Goal: Ask a question

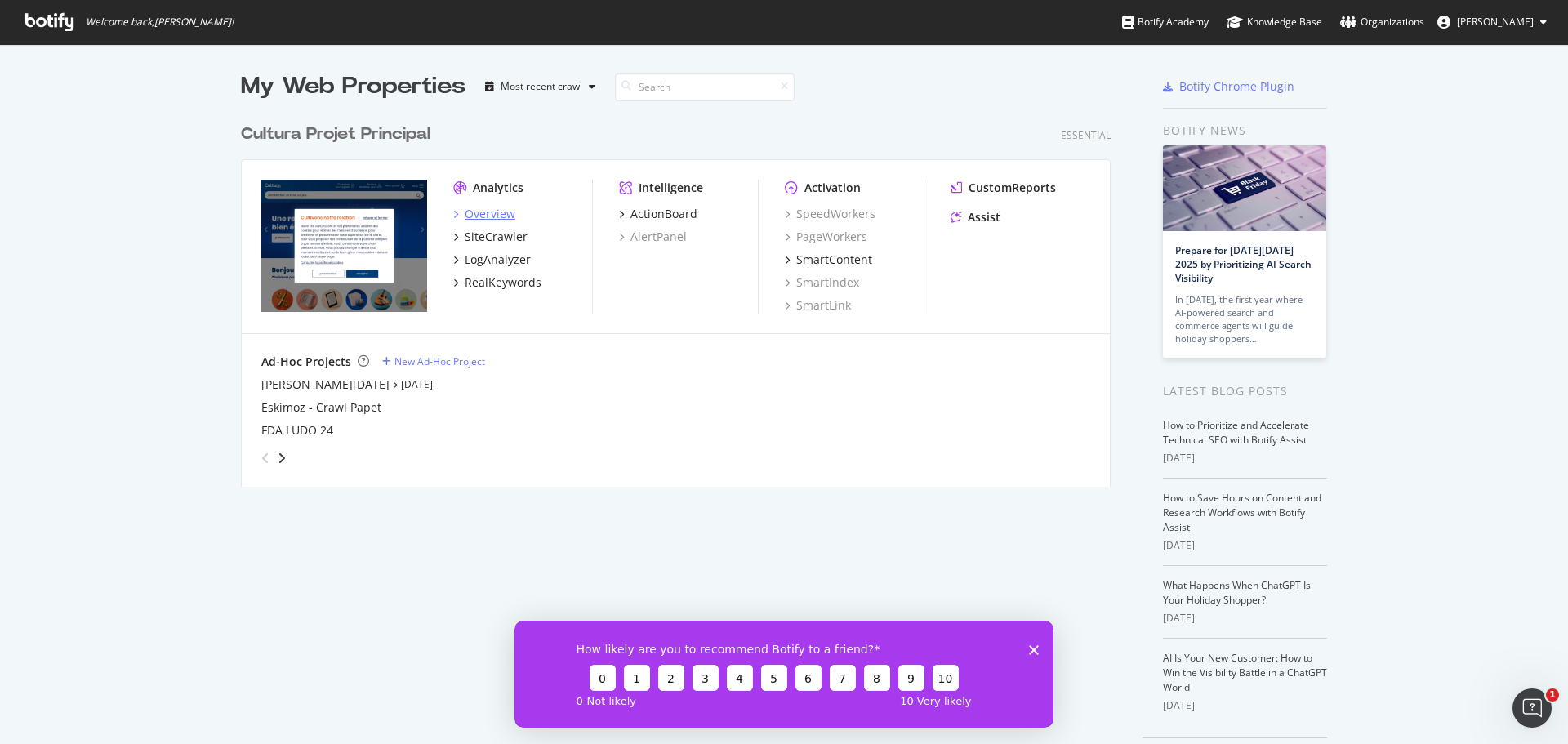
click at [479, 218] on div "Overview" at bounding box center [490, 213] width 51 height 17
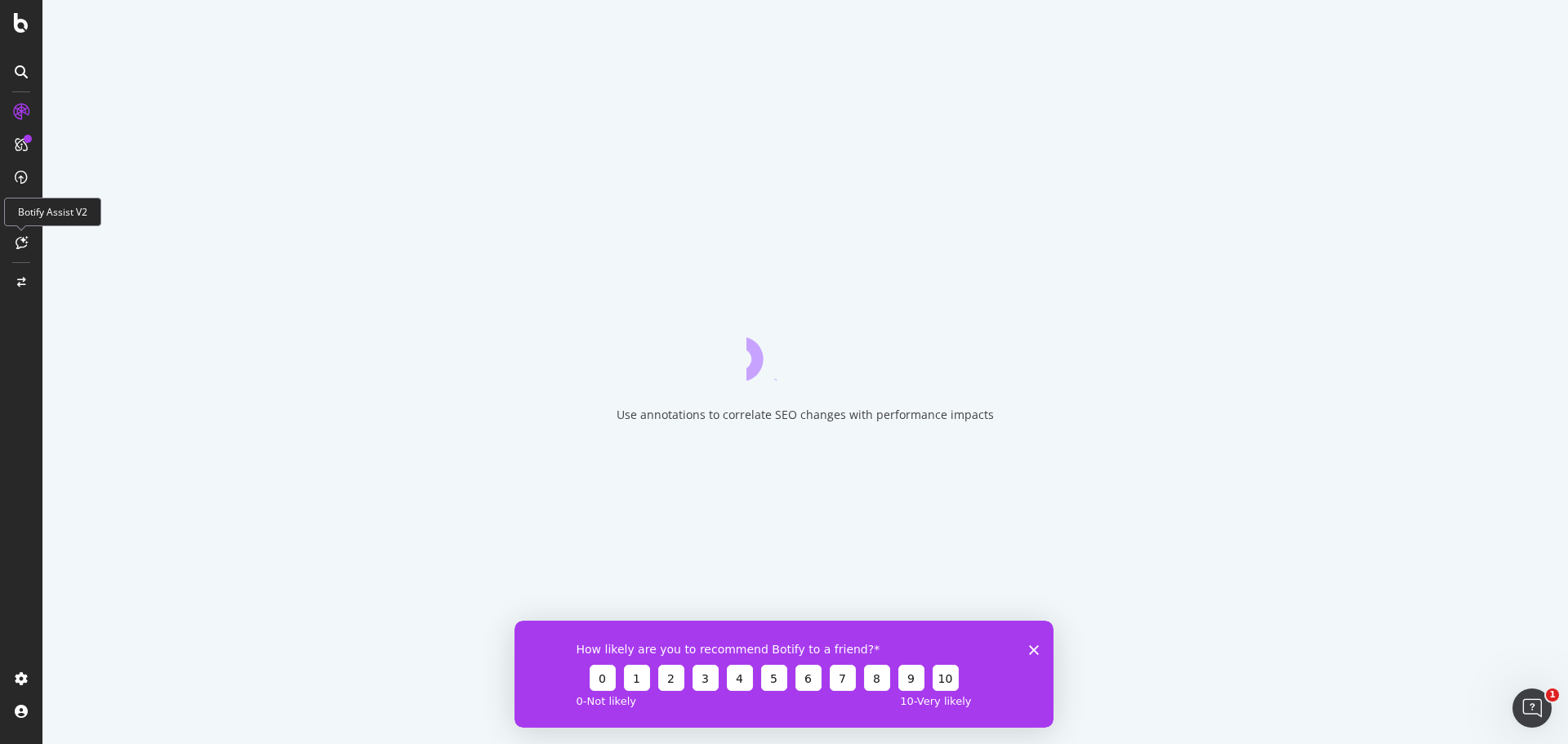
click at [25, 248] on icon at bounding box center [22, 242] width 13 height 13
click at [1036, 647] on polygon "Fermer l'enquête" at bounding box center [1034, 649] width 10 height 10
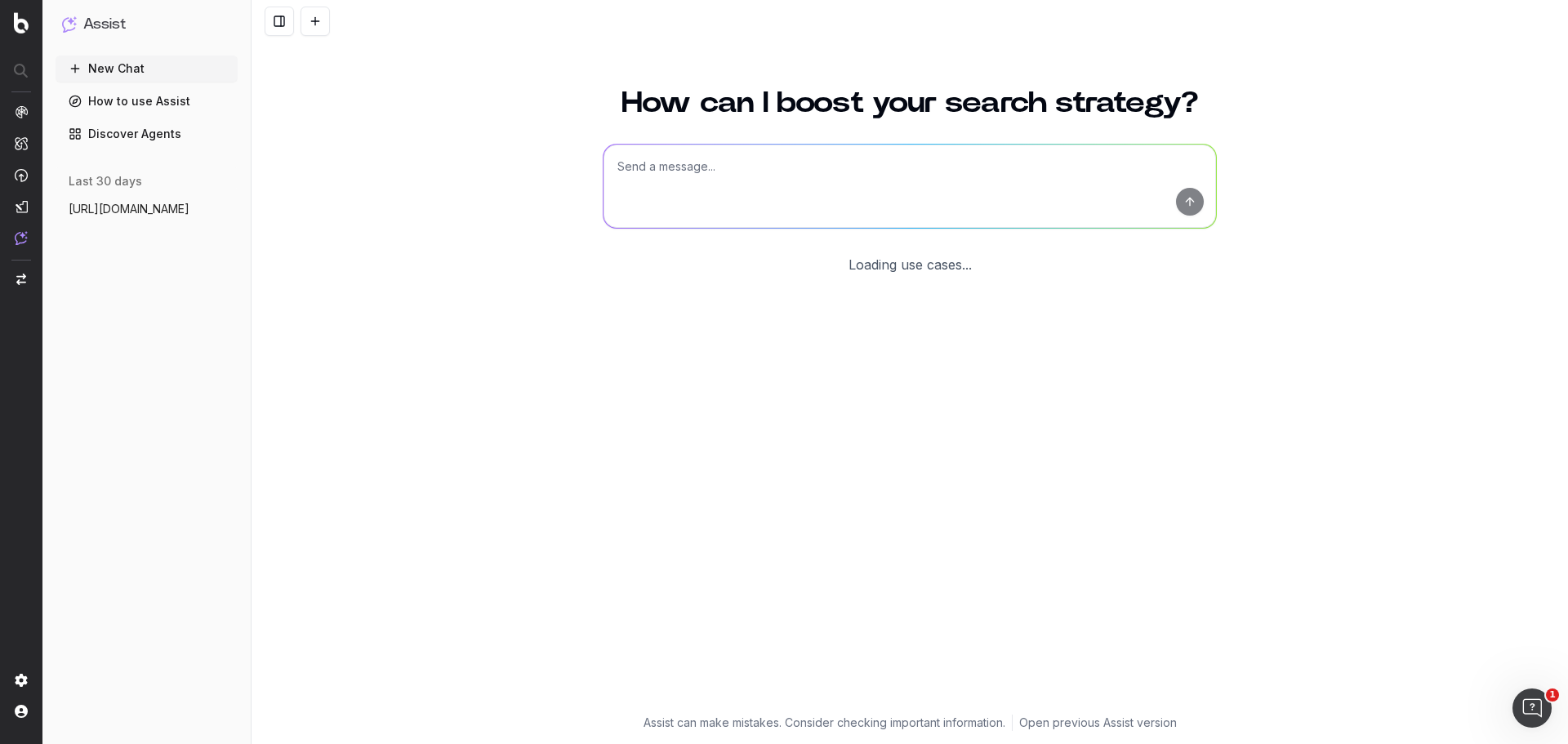
click at [655, 170] on textarea at bounding box center [909, 186] width 613 height 83
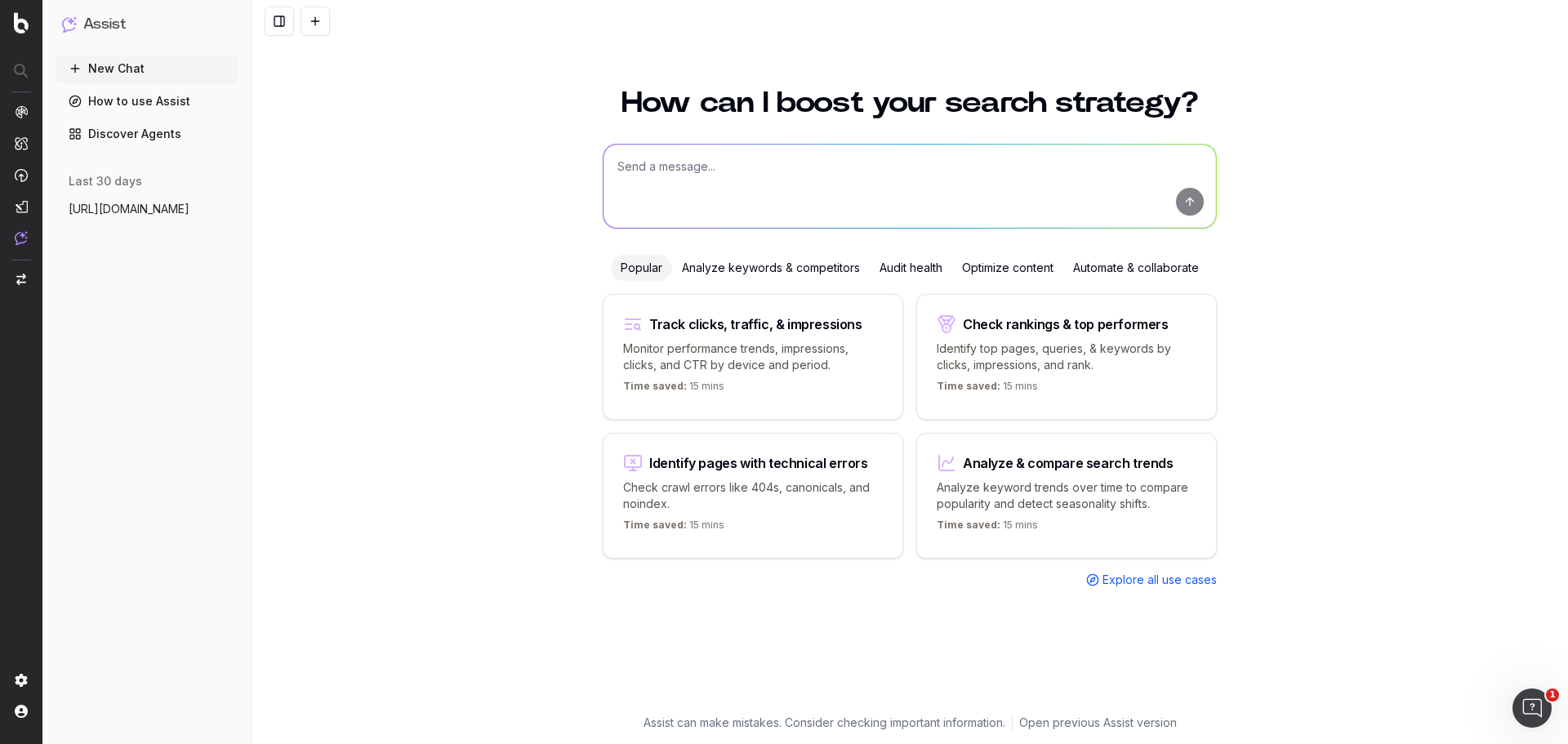
click at [663, 165] on textarea at bounding box center [909, 186] width 613 height 83
paste textarea "lorem ipsumdo sita consectetura elitsed doeiusmo tempo incididunt utlaboreet 2d…"
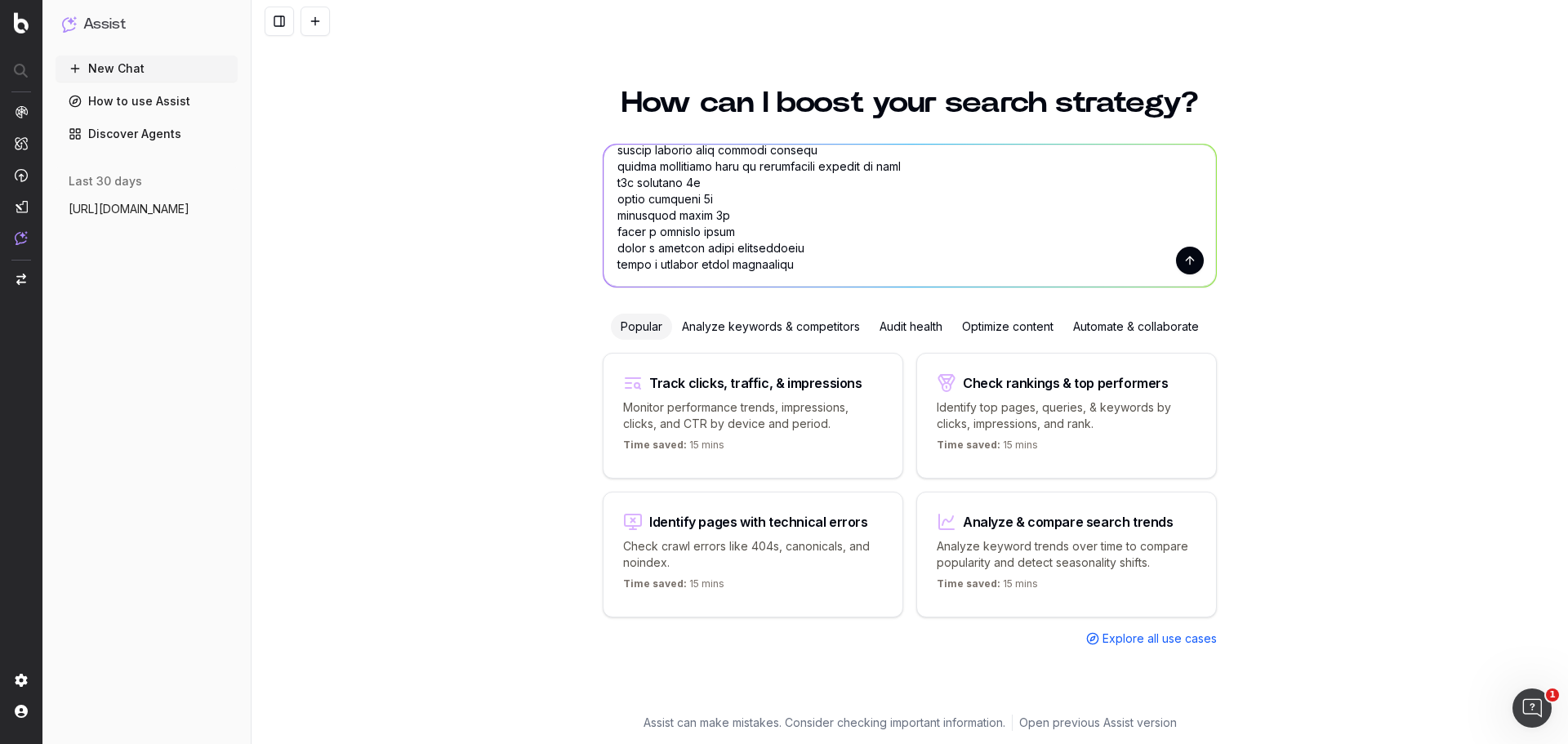
type textarea "Lorem ips dolor si amet cons, adipi eli sed doe temp incidi u'labor etd : magna…"
click at [1183, 268] on button "submit" at bounding box center [1189, 260] width 27 height 27
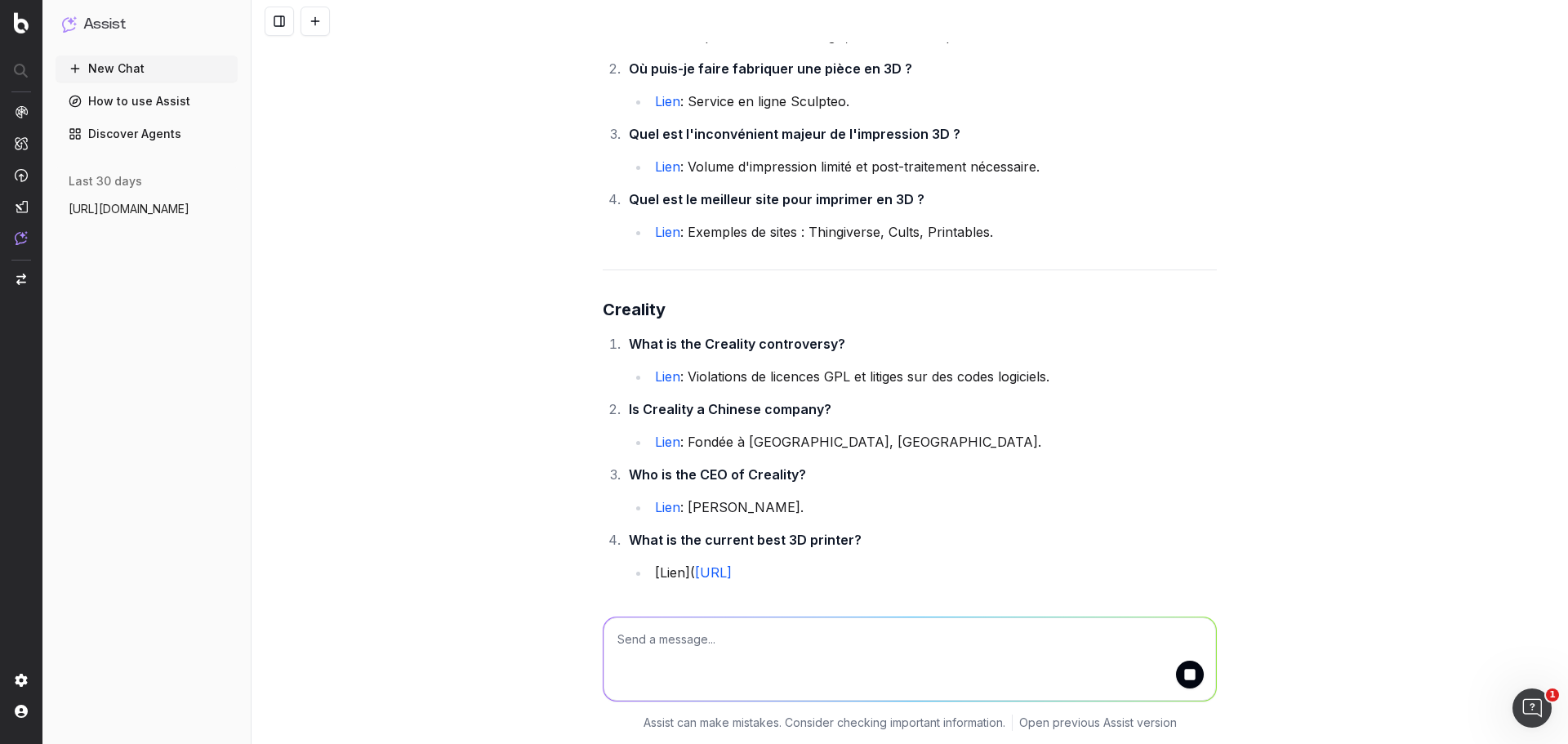
scroll to position [6019, 0]
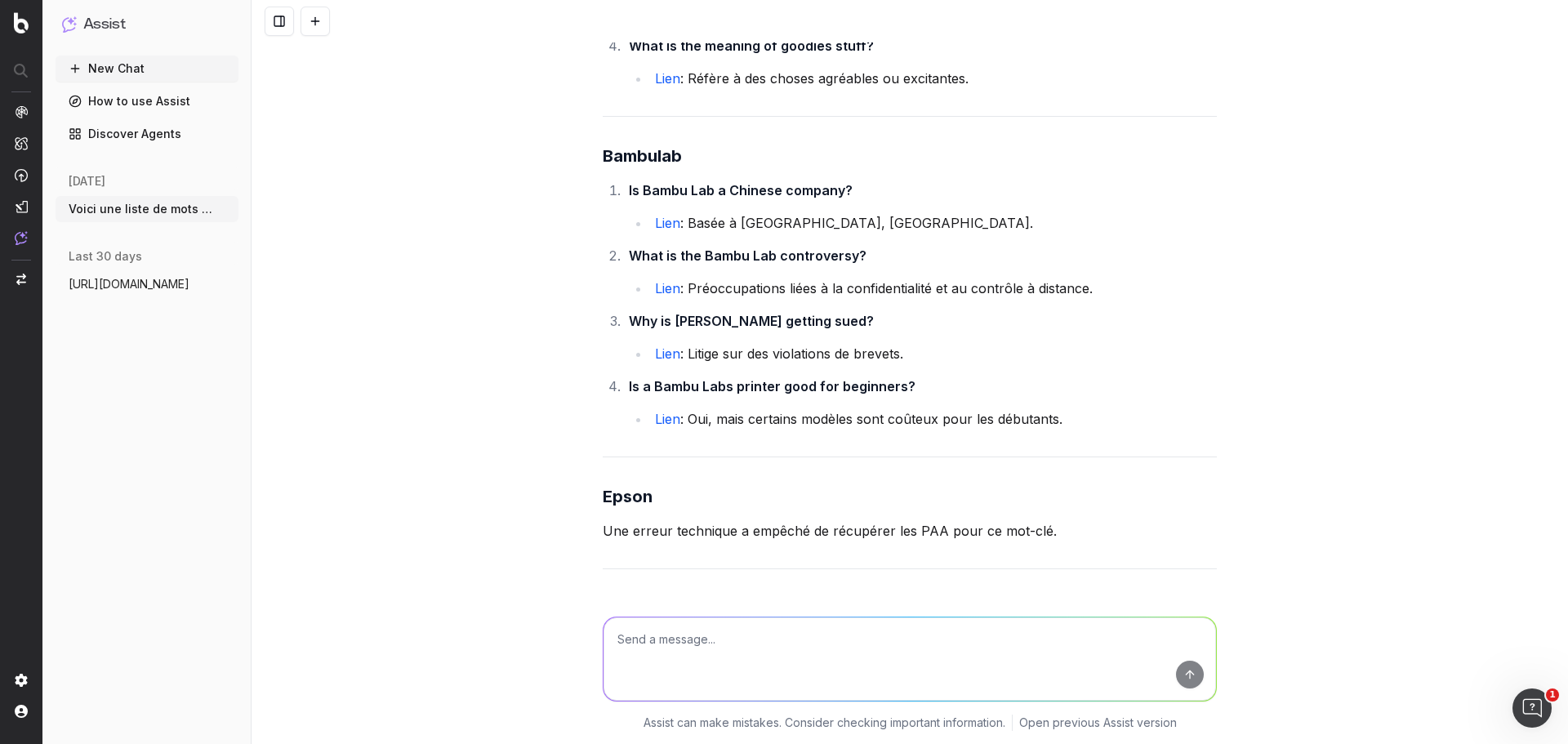
scroll to position [5006, 0]
click at [815, 638] on textarea at bounding box center [909, 659] width 613 height 83
type textarea "les résultats doivent être sur la france Peut tu le générer en fichier excel ou…"
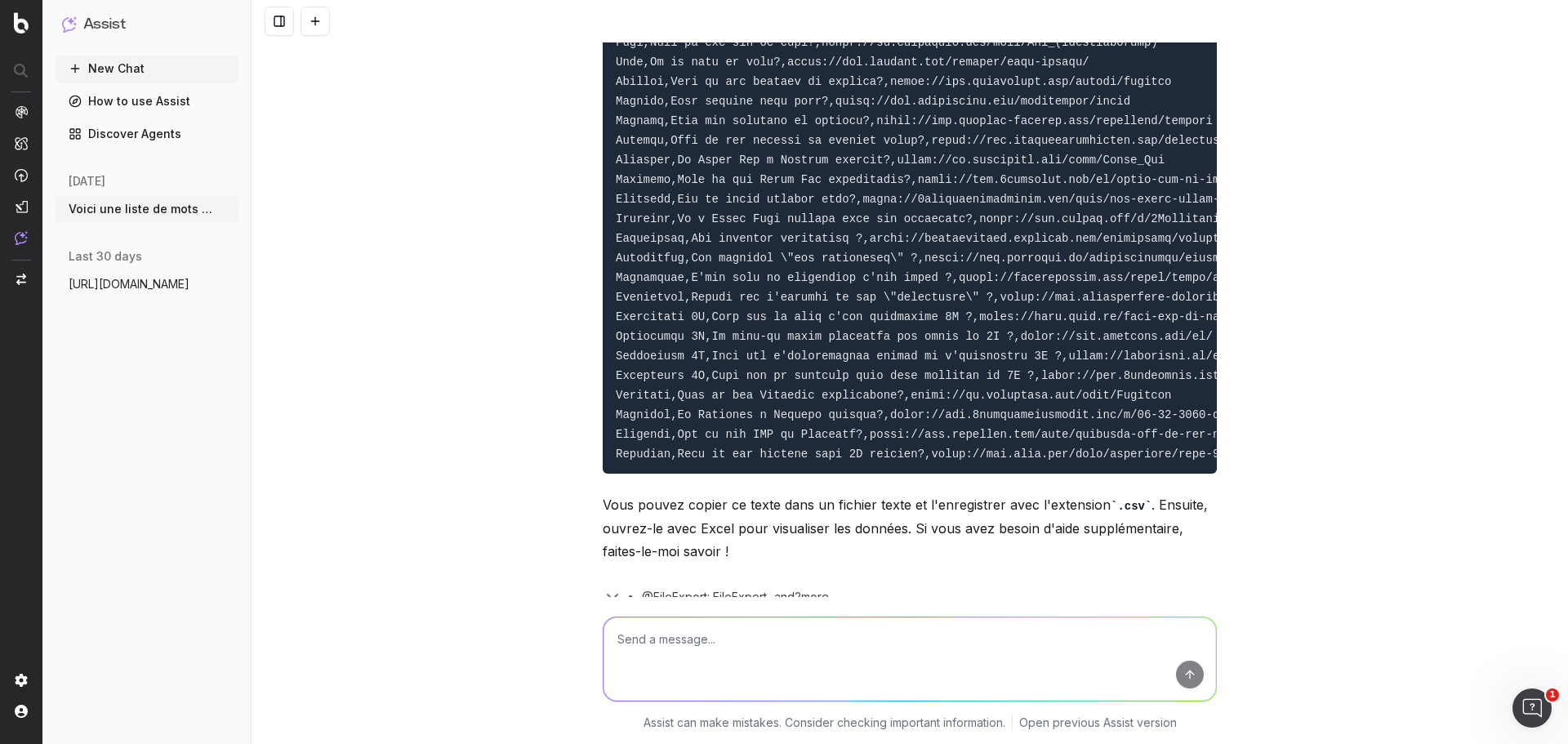
scroll to position [7307, 0]
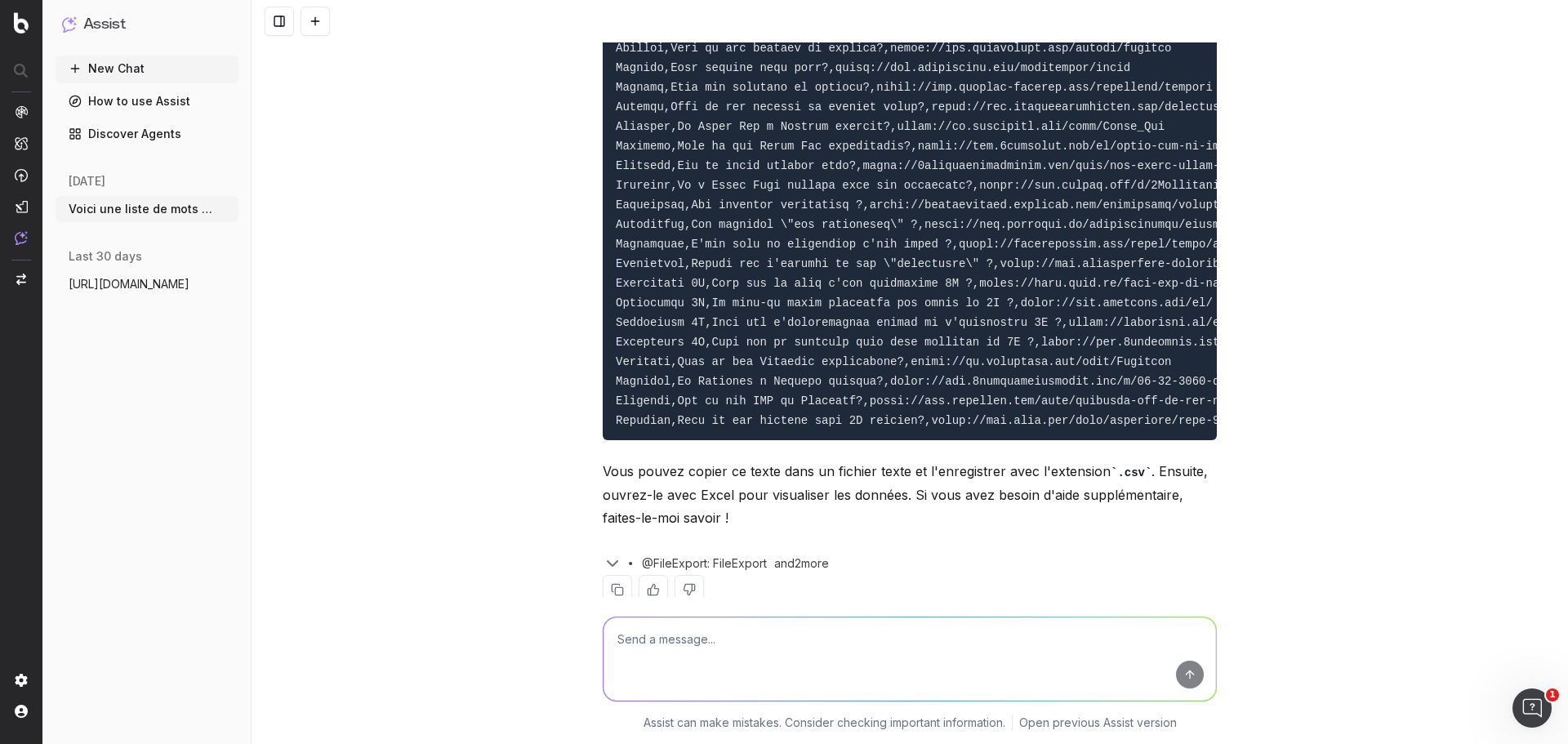
click at [731, 357] on code at bounding box center [1181, 107] width 1131 height 640
click at [761, 343] on pre at bounding box center [909, 107] width 614 height 667
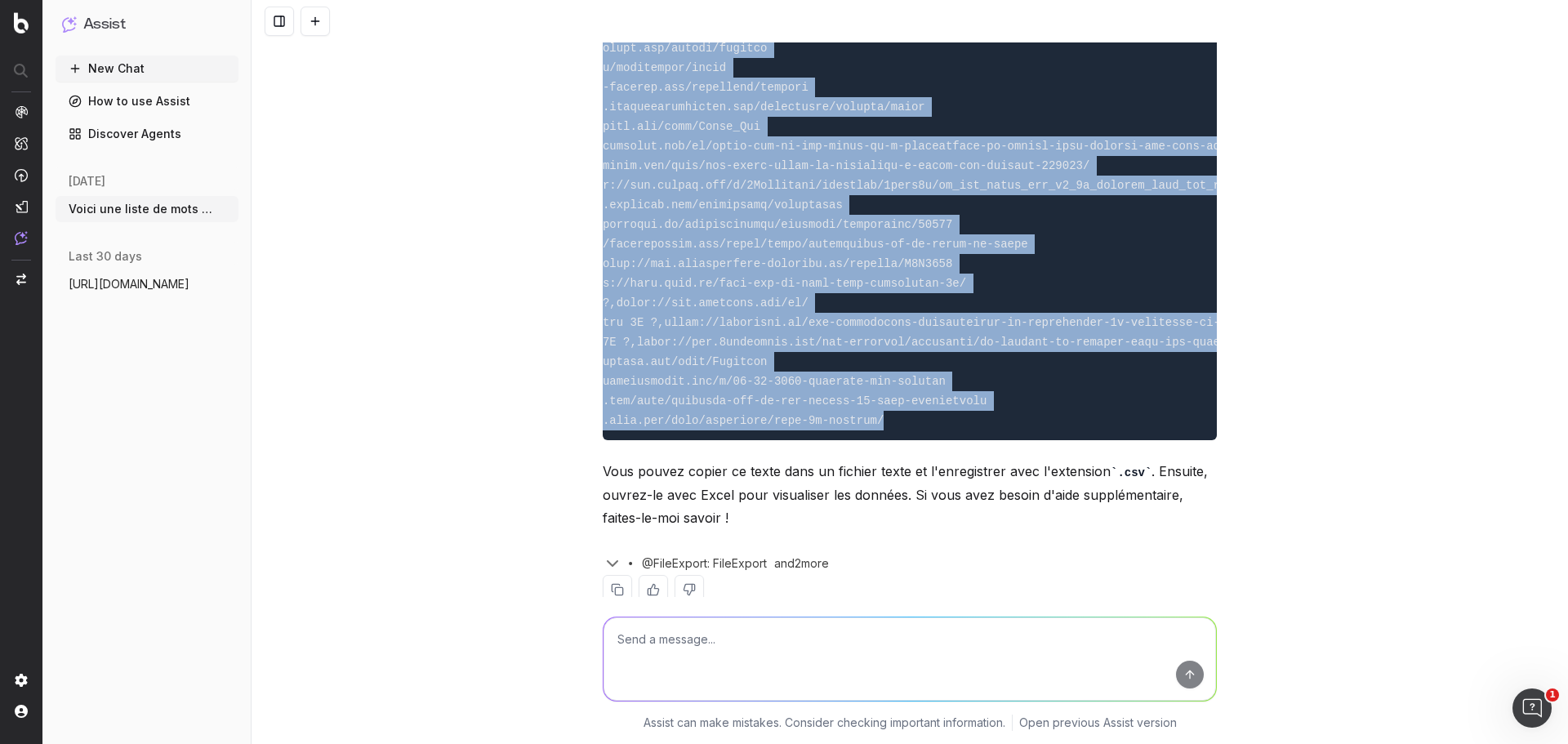
drag, startPoint x: 607, startPoint y: 398, endPoint x: 1109, endPoint y: 391, distance: 502.0
click at [1109, 391] on pre at bounding box center [909, 107] width 614 height 667
copy code "Loremip,DOL Sitametc,Adipis ELI Seddo,Eiu temporin ut labore ETDOL ?,magna://al…"
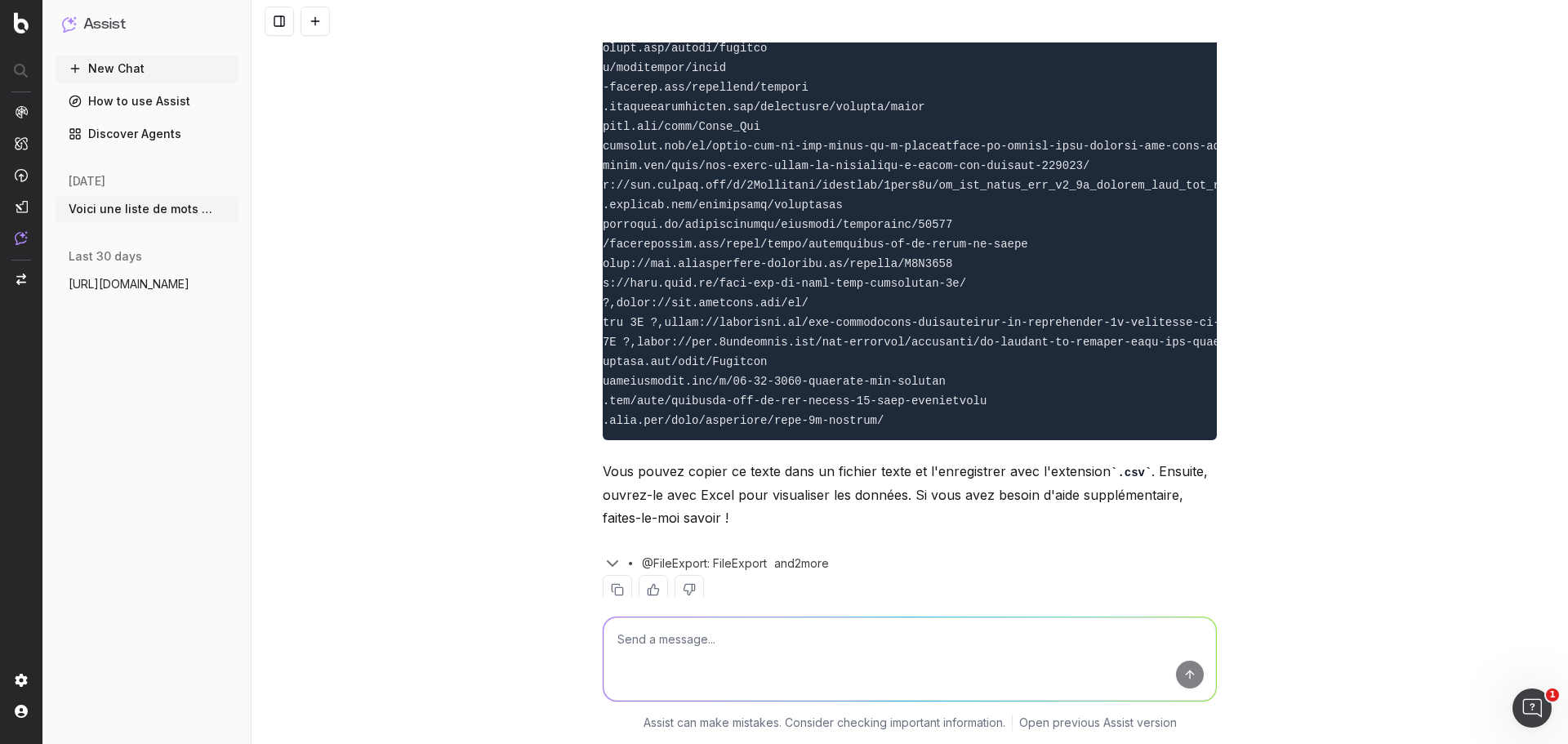
click at [777, 644] on textarea at bounding box center [909, 659] width 613 height 83
click at [674, 626] on textarea at bounding box center [909, 659] width 613 height 83
type textarea "Voici la liste à nouveau , il en manque énormément :"
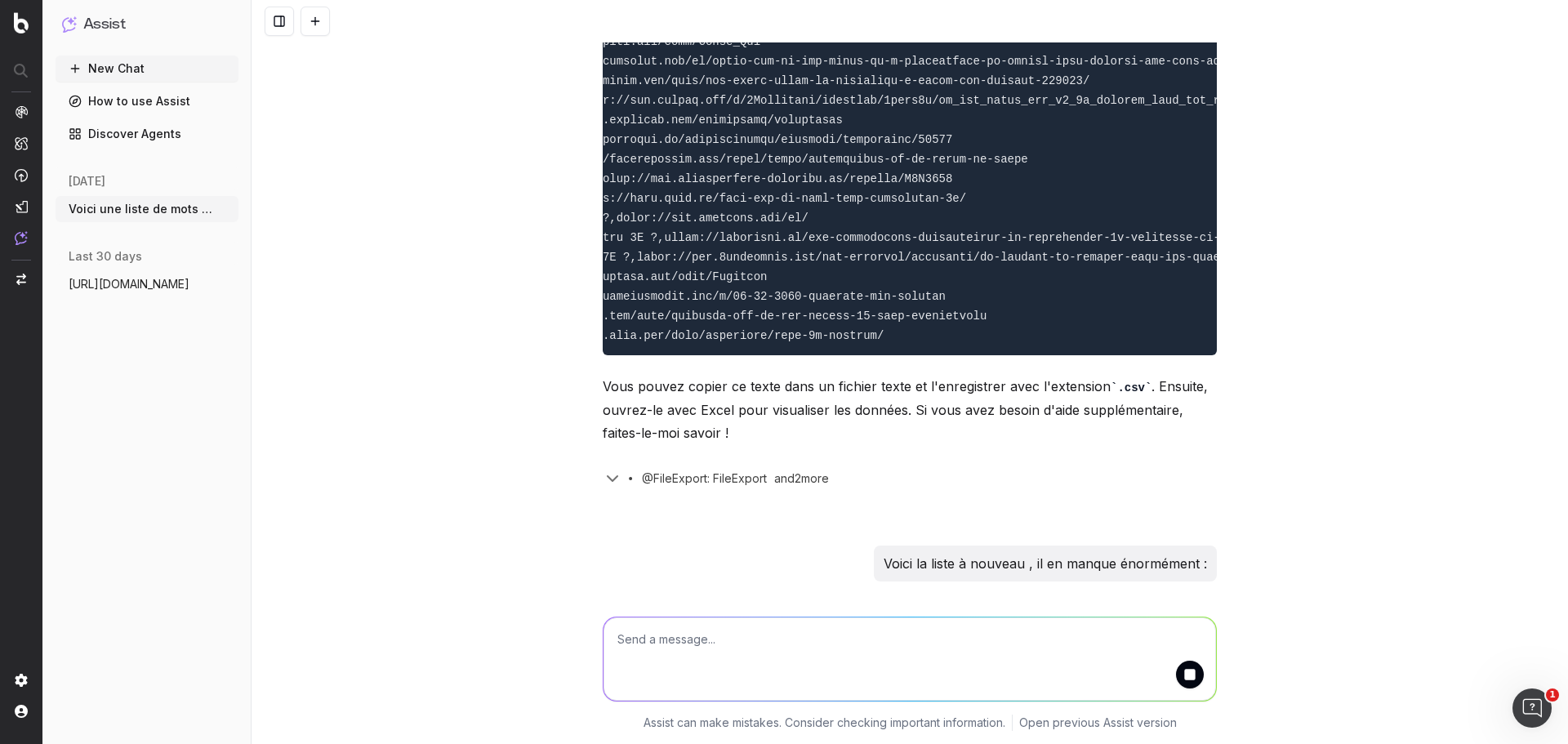
paste textarea "lorem ipsumdo sita consectetura elitsed doeiusmo tempo incididunt utlaboreet 2d…"
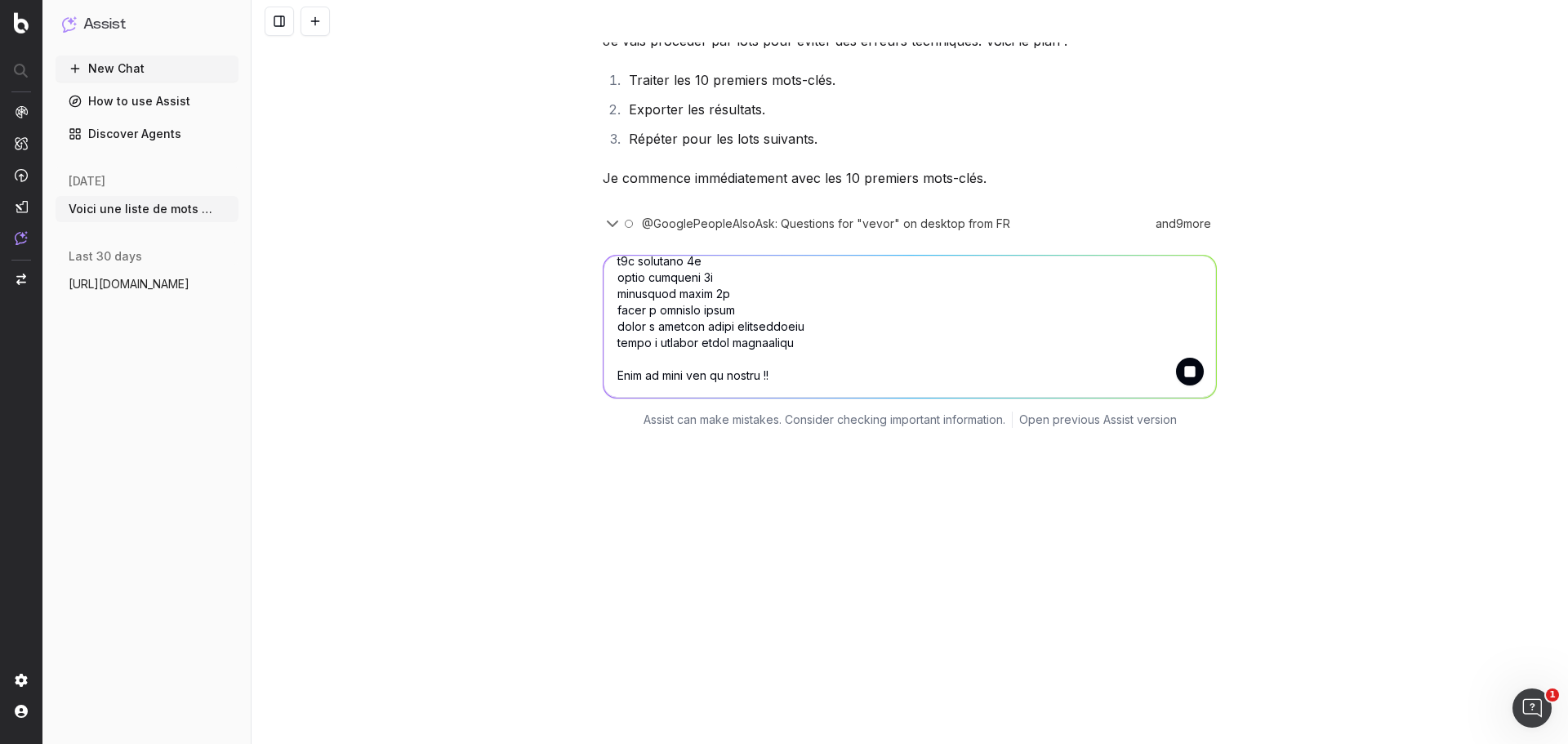
scroll to position [7808, 0]
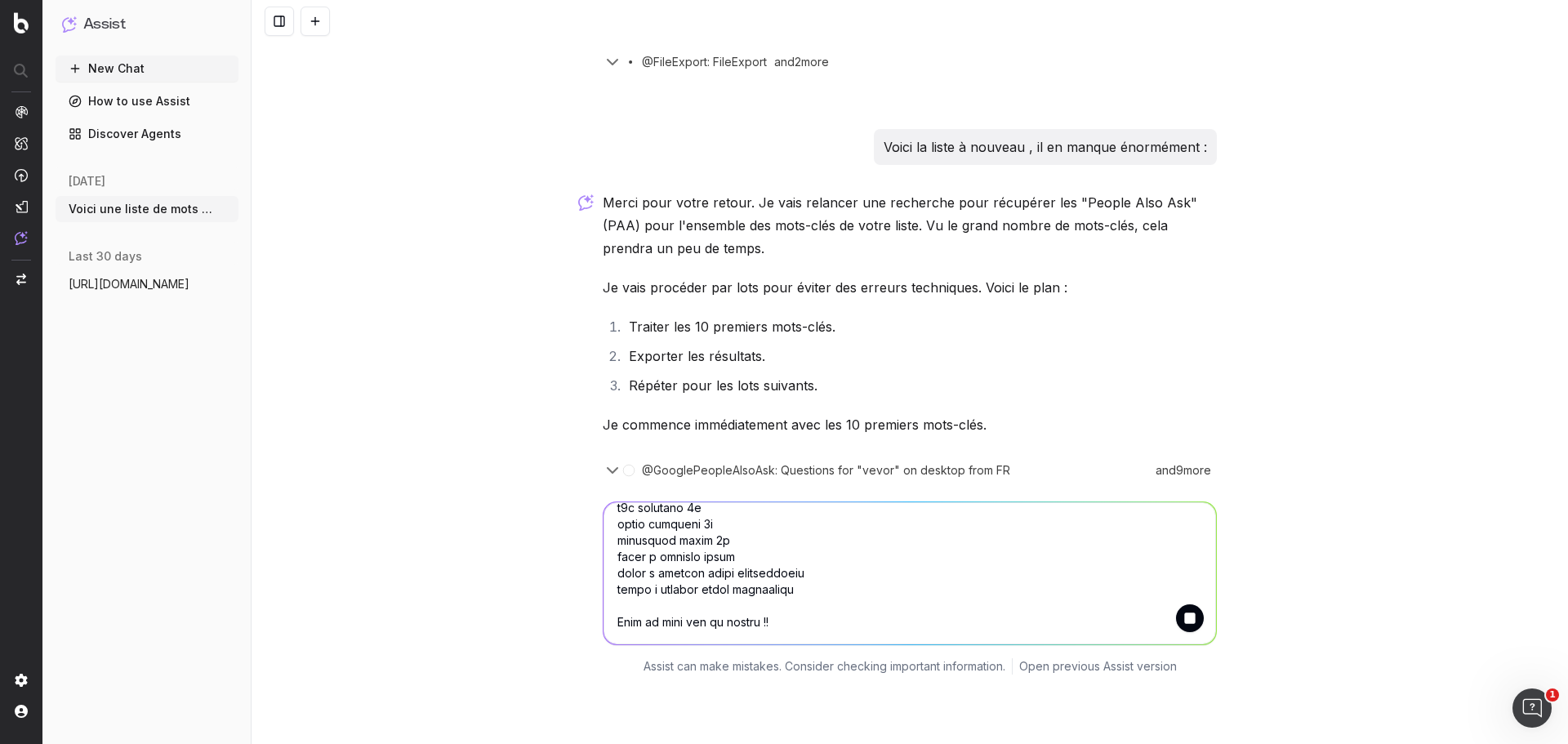
type textarea "lorem ipsumdo sita consectetura elitsed doeiusmo tempo incididunt utlaboreet 2d…"
click at [1176, 604] on button "submit" at bounding box center [1189, 618] width 27 height 27
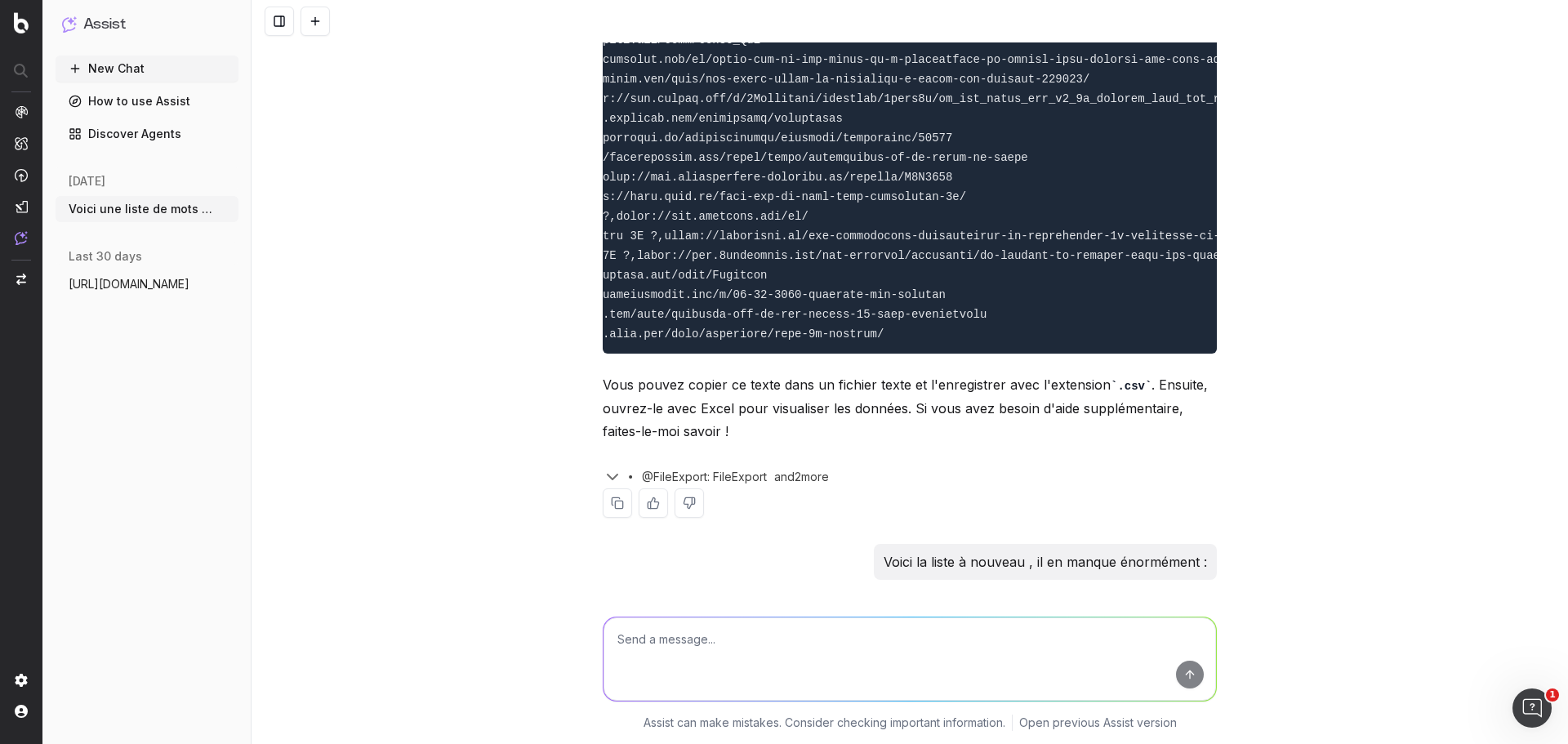
scroll to position [7715, 0]
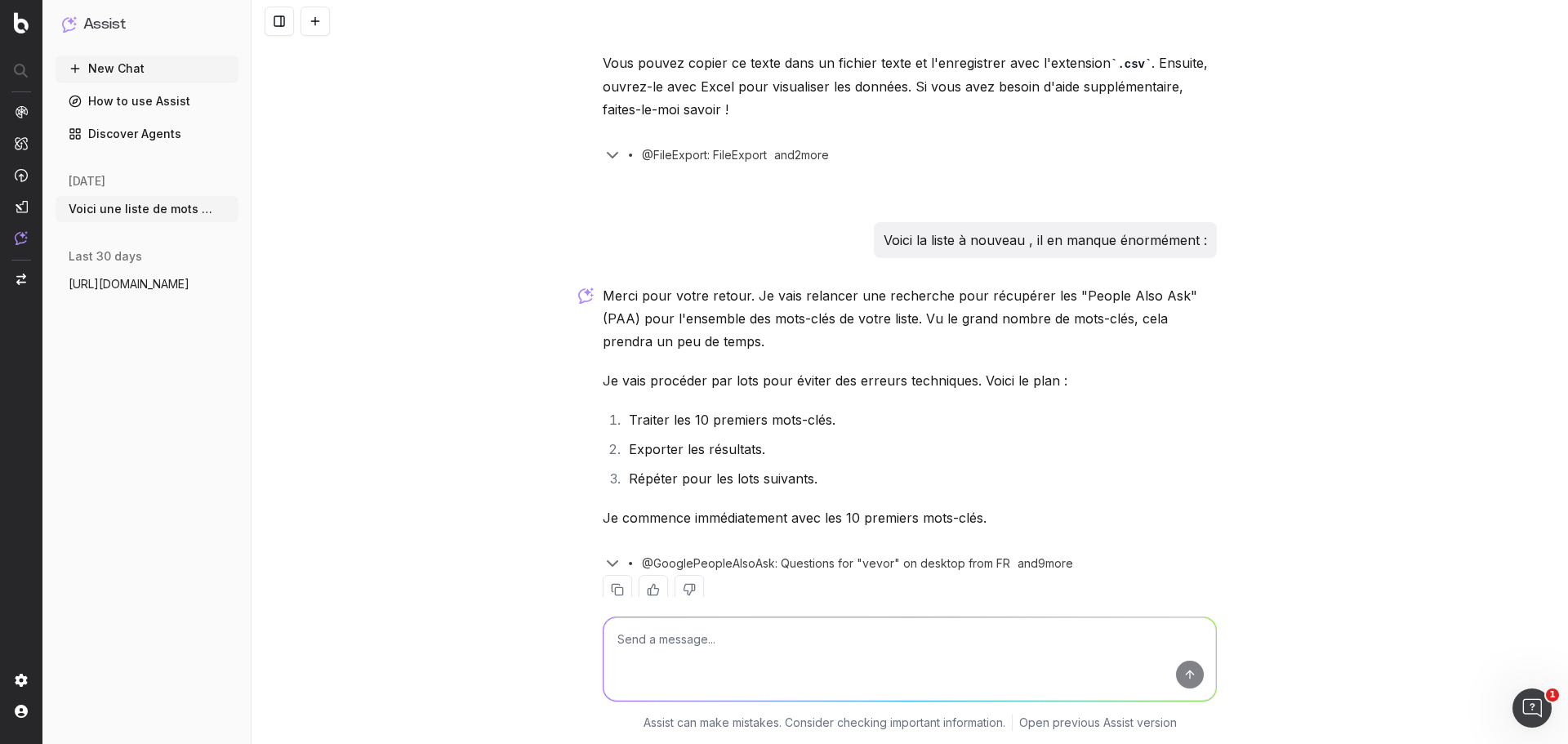
click at [726, 647] on textarea at bounding box center [909, 659] width 613 height 83
paste textarea "lorem ipsumdo sita consectetura elitsed doeiusmo tempo incididunt utlaboreet 2d…"
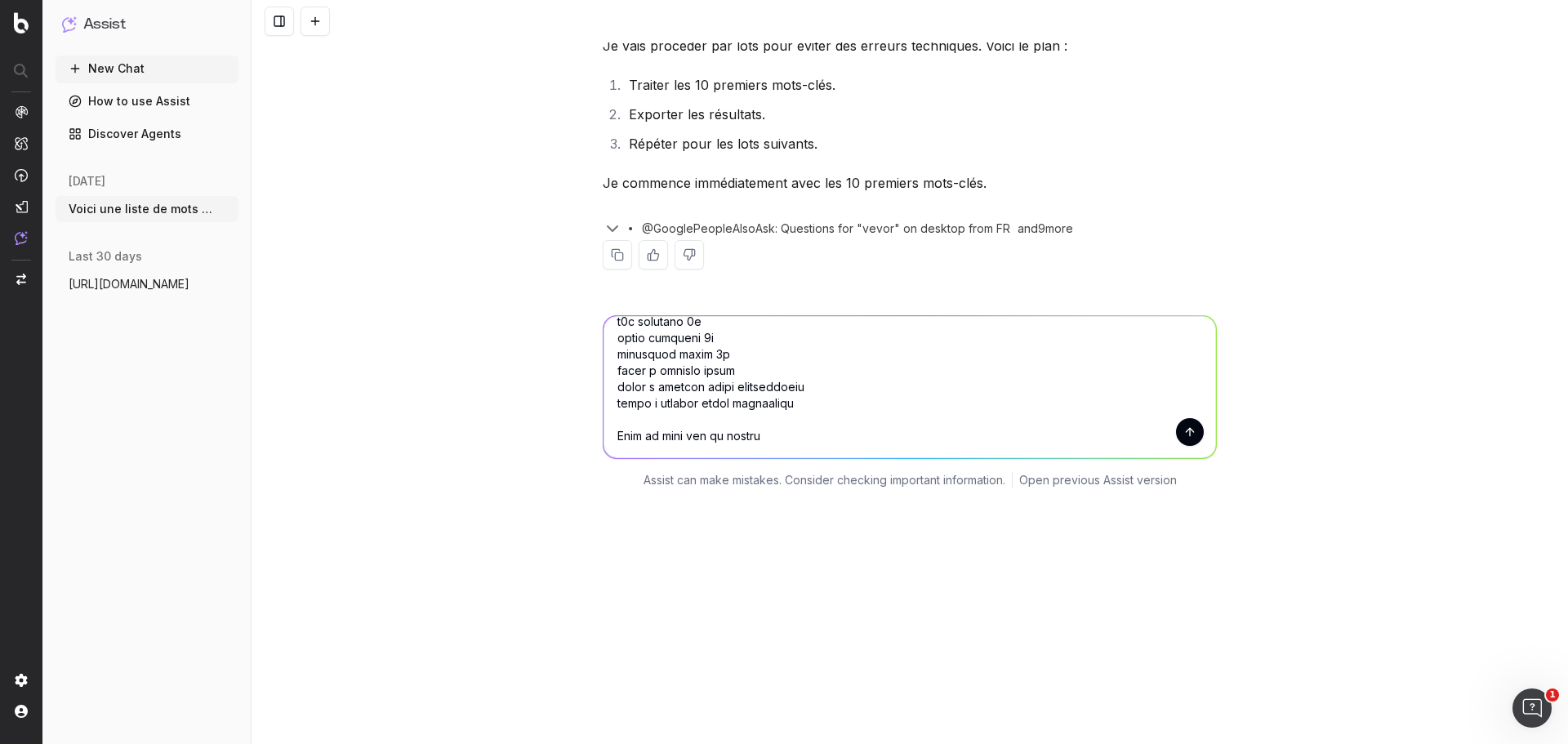
scroll to position [2400, 0]
type textarea "lorem ipsumdo sita consectetura elitsed doeiusmo tempo incididunt utlaboreet 2d…"
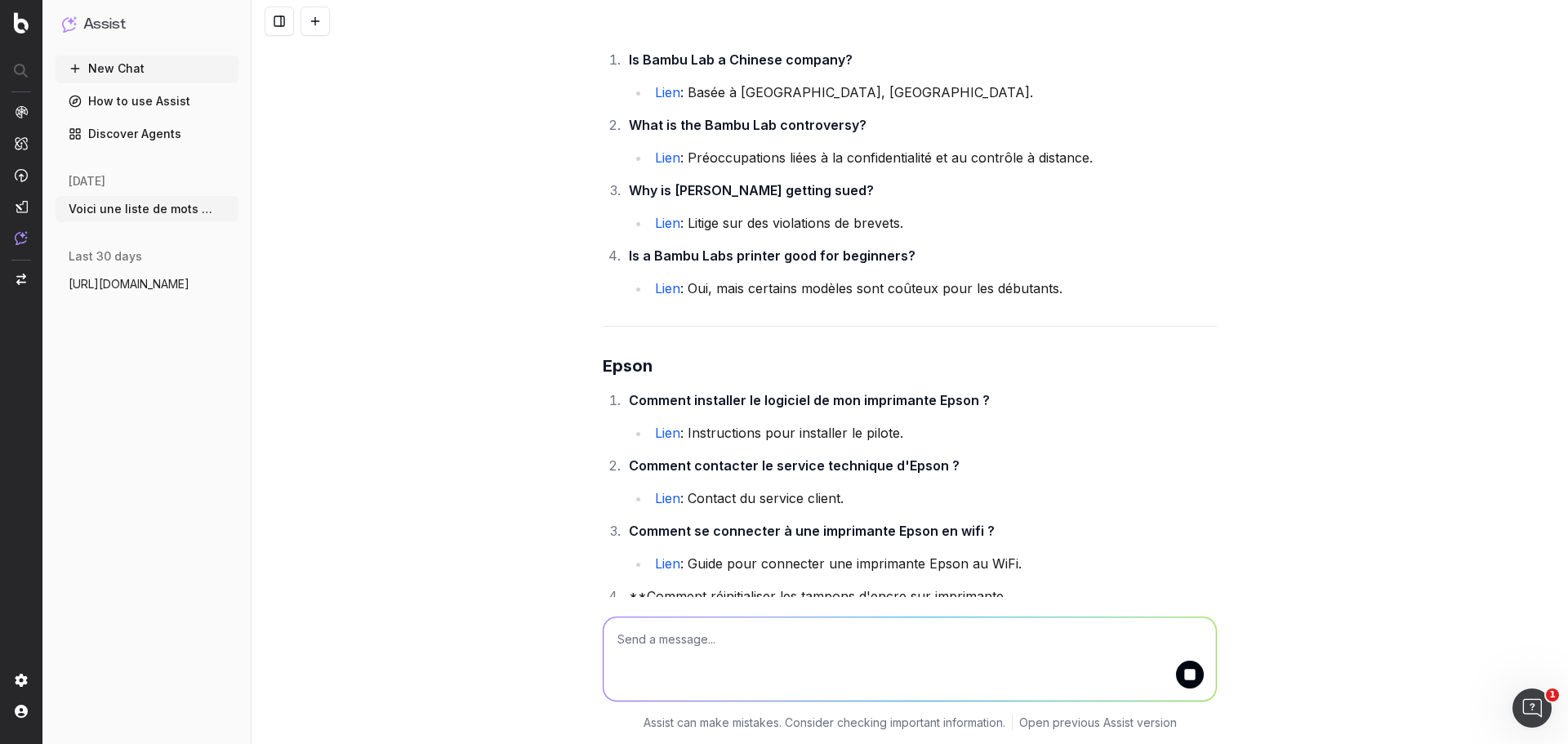
scroll to position [13875, 0]
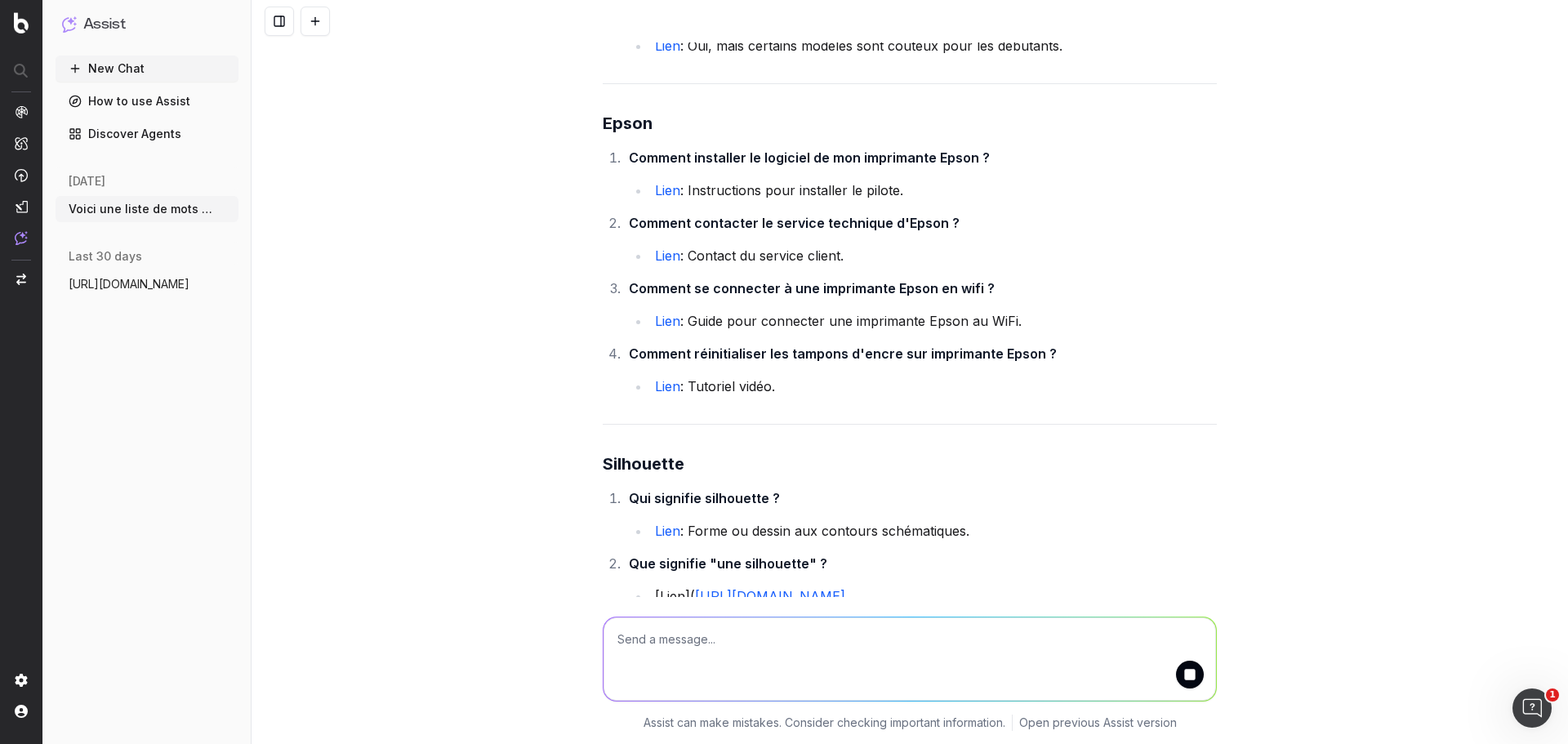
click at [1178, 678] on button "submit" at bounding box center [1189, 674] width 27 height 27
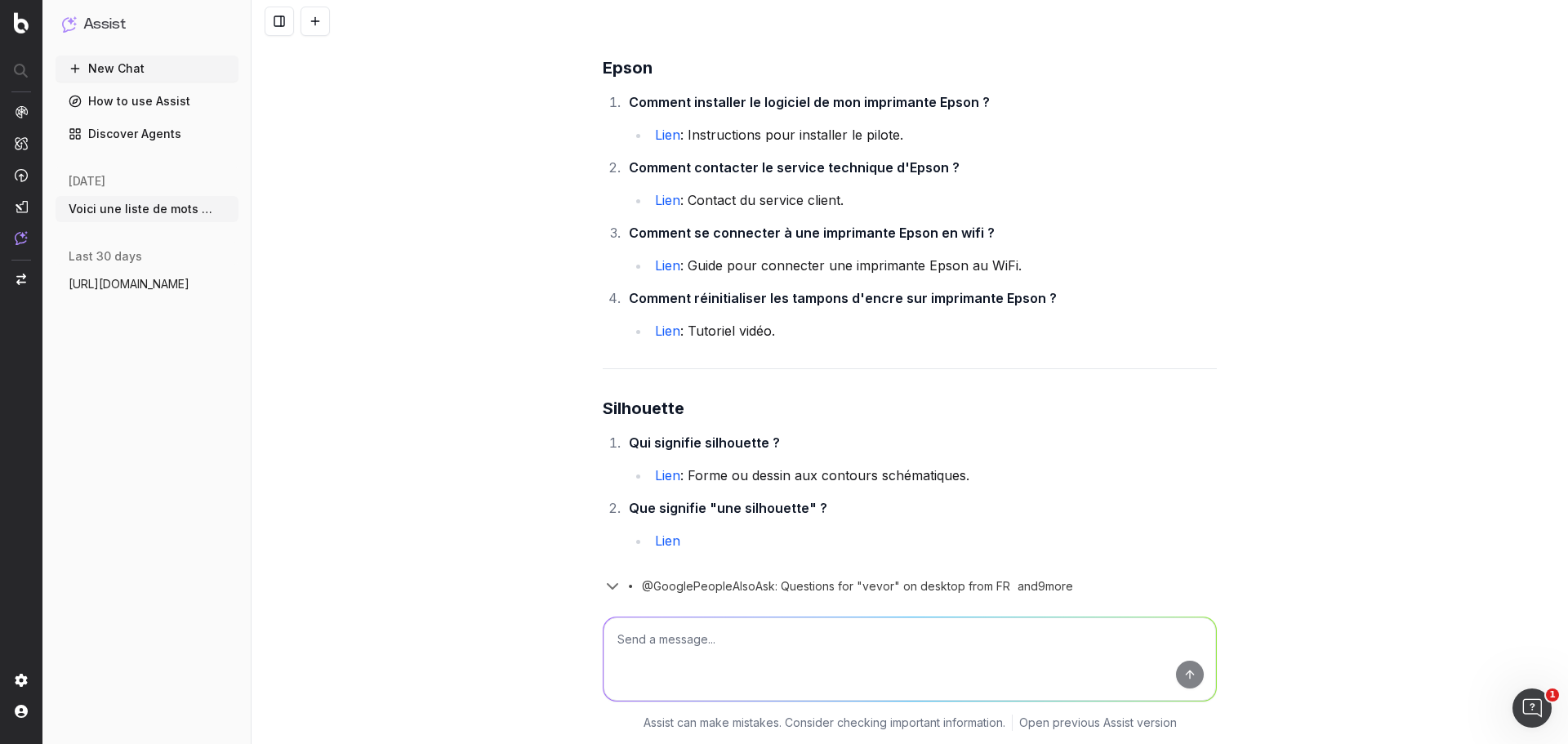
click at [1035, 628] on textarea at bounding box center [909, 659] width 613 height 83
type textarea "génère le en .csv Et les questions doivent être en francais"
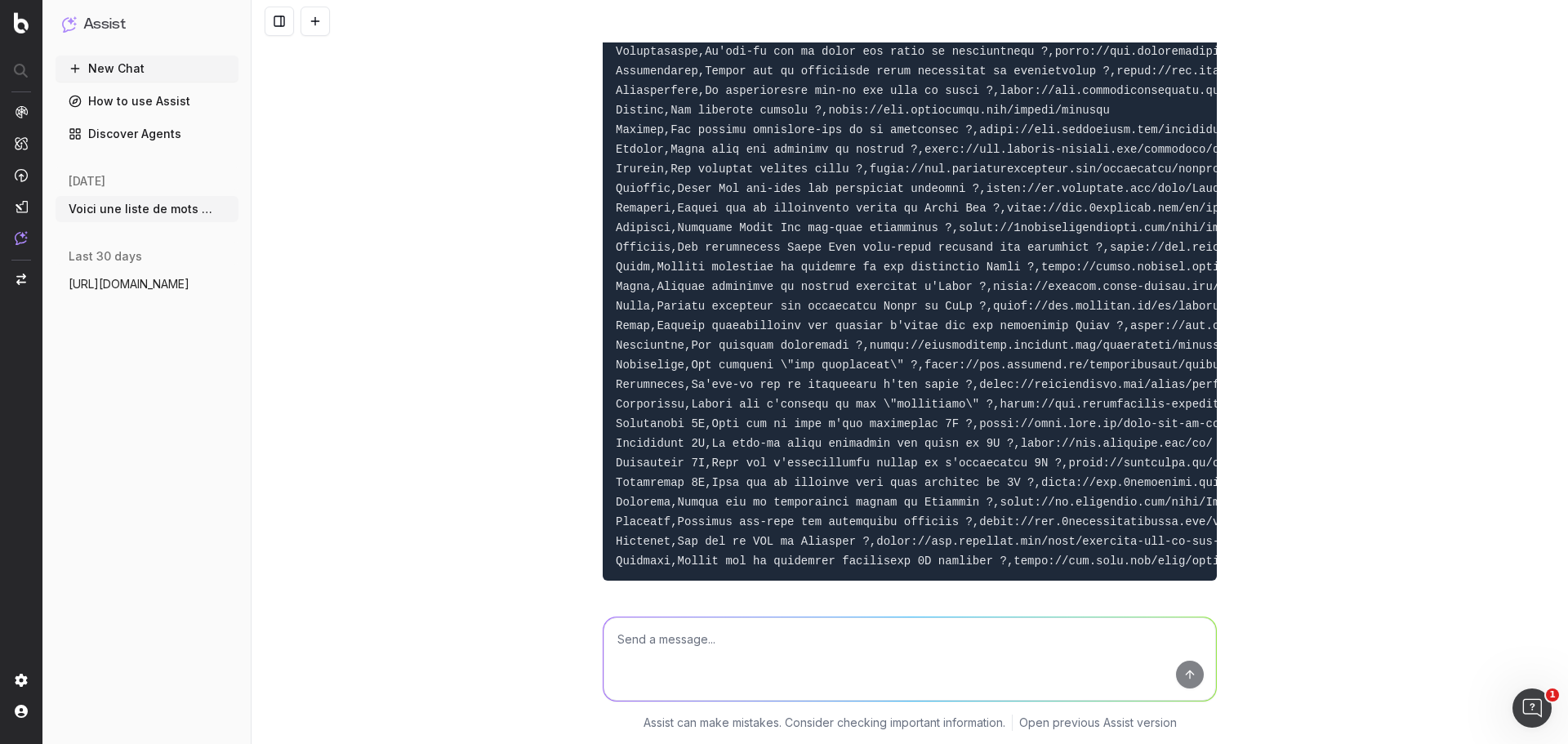
scroll to position [15278, 0]
click at [883, 625] on textarea at bounding box center [909, 659] width 613 height 83
type textarea "continu la liste de mots"
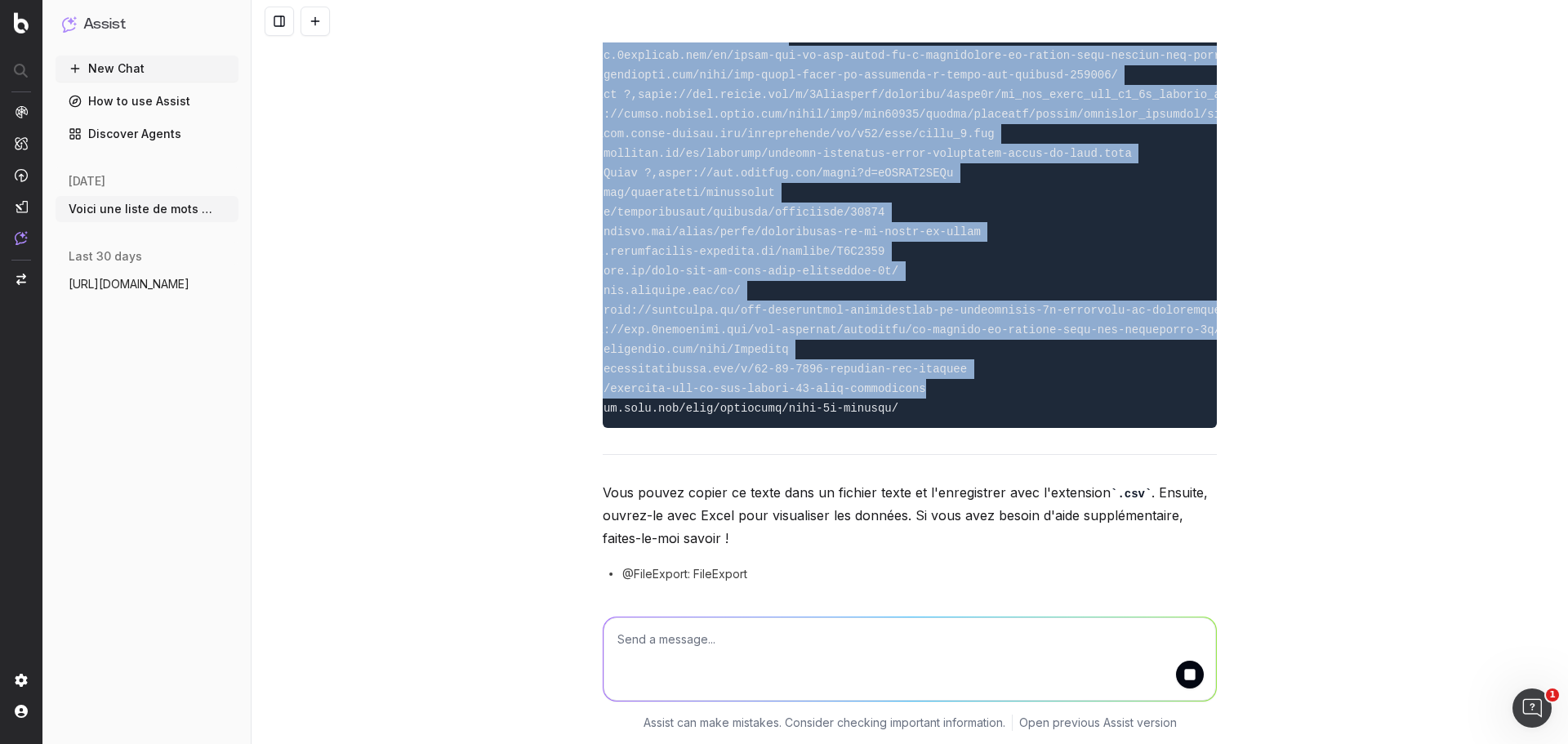
scroll to position [0, 713]
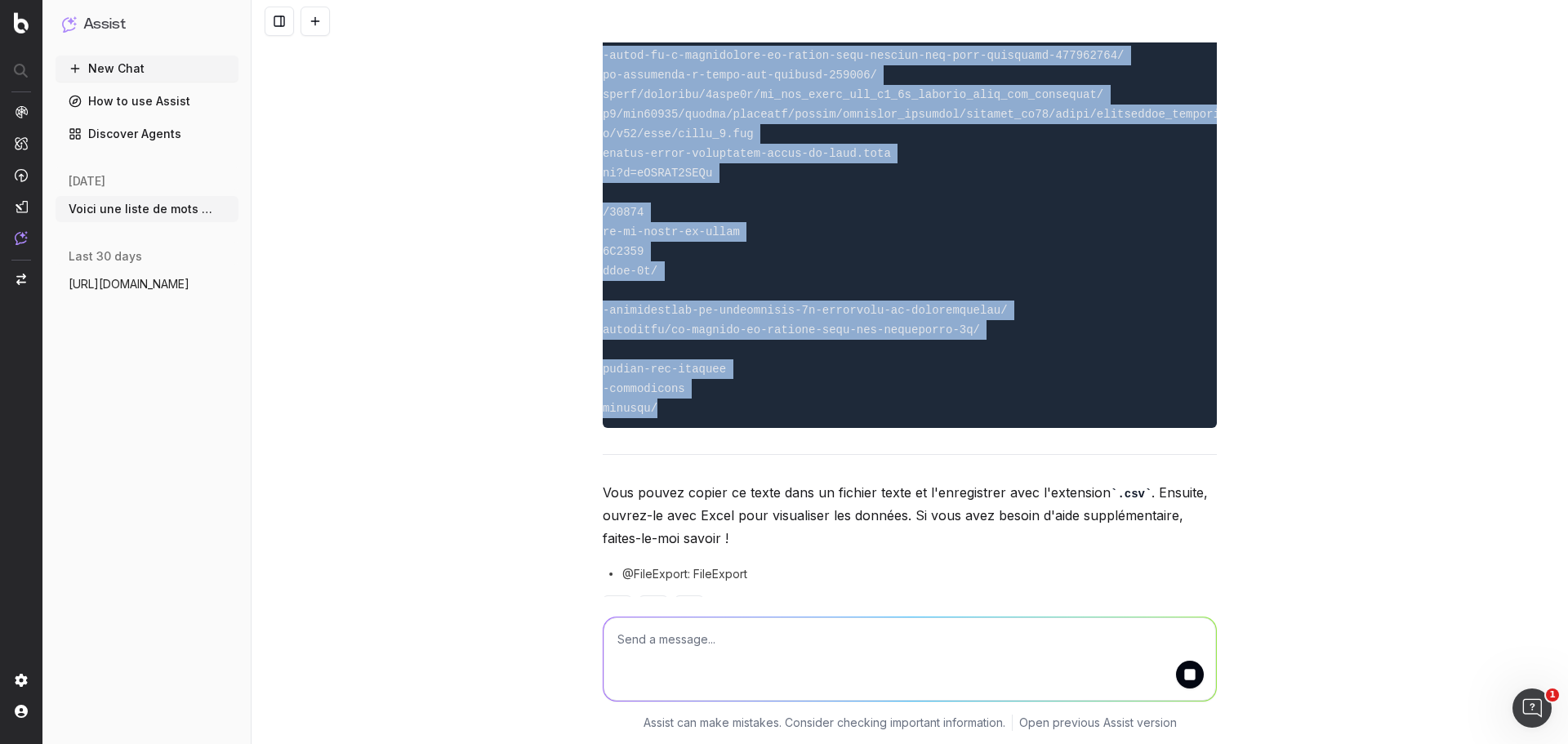
drag, startPoint x: 613, startPoint y: 382, endPoint x: 852, endPoint y: 376, distance: 239.1
click at [852, 376] on pre at bounding box center [909, 16] width 614 height 823
copy code "Lor-ips,Dolorsit AME,CON ad el seddoei Tempo,Inc utlabore et dolore MAGNA ?,ali…"
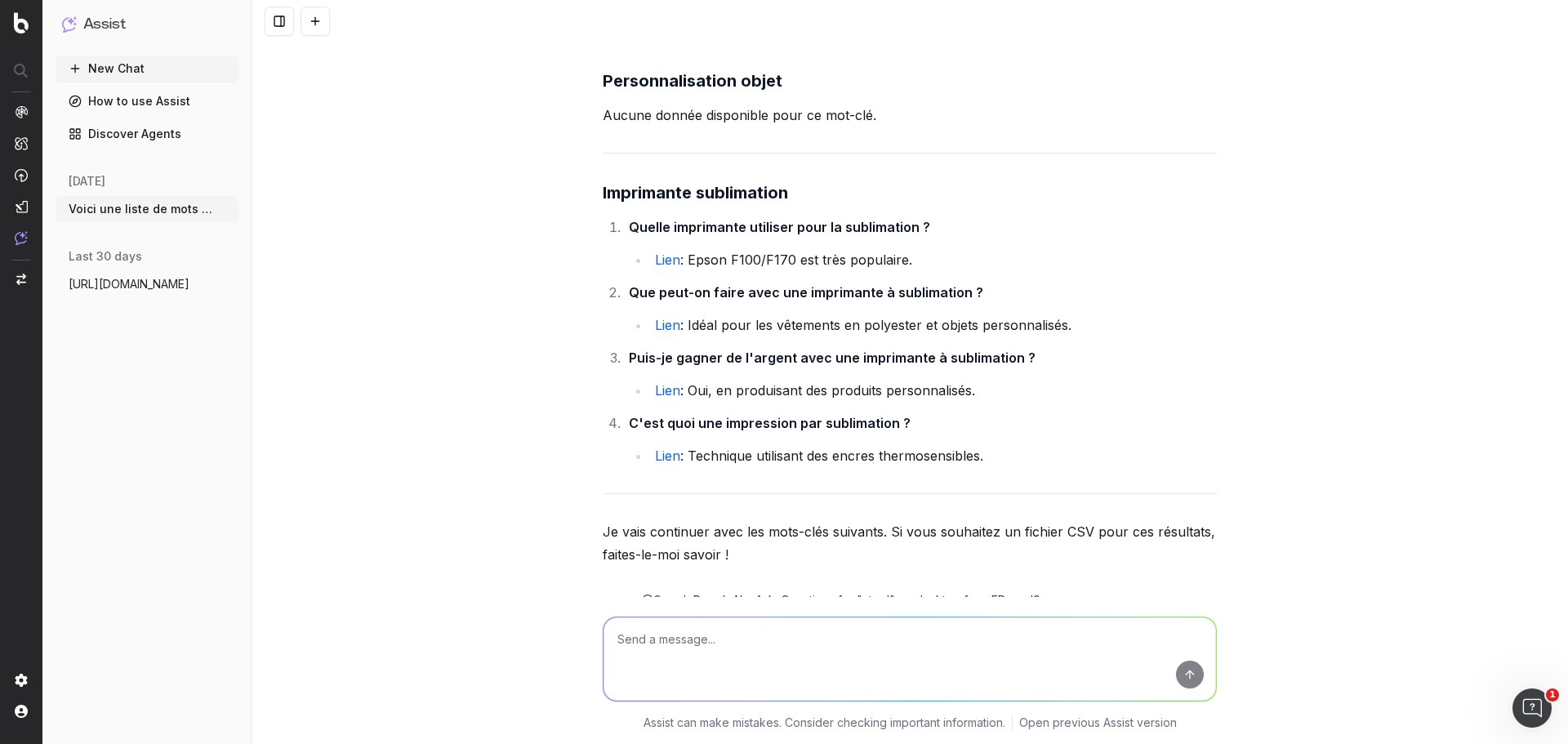
scroll to position [18317, 0]
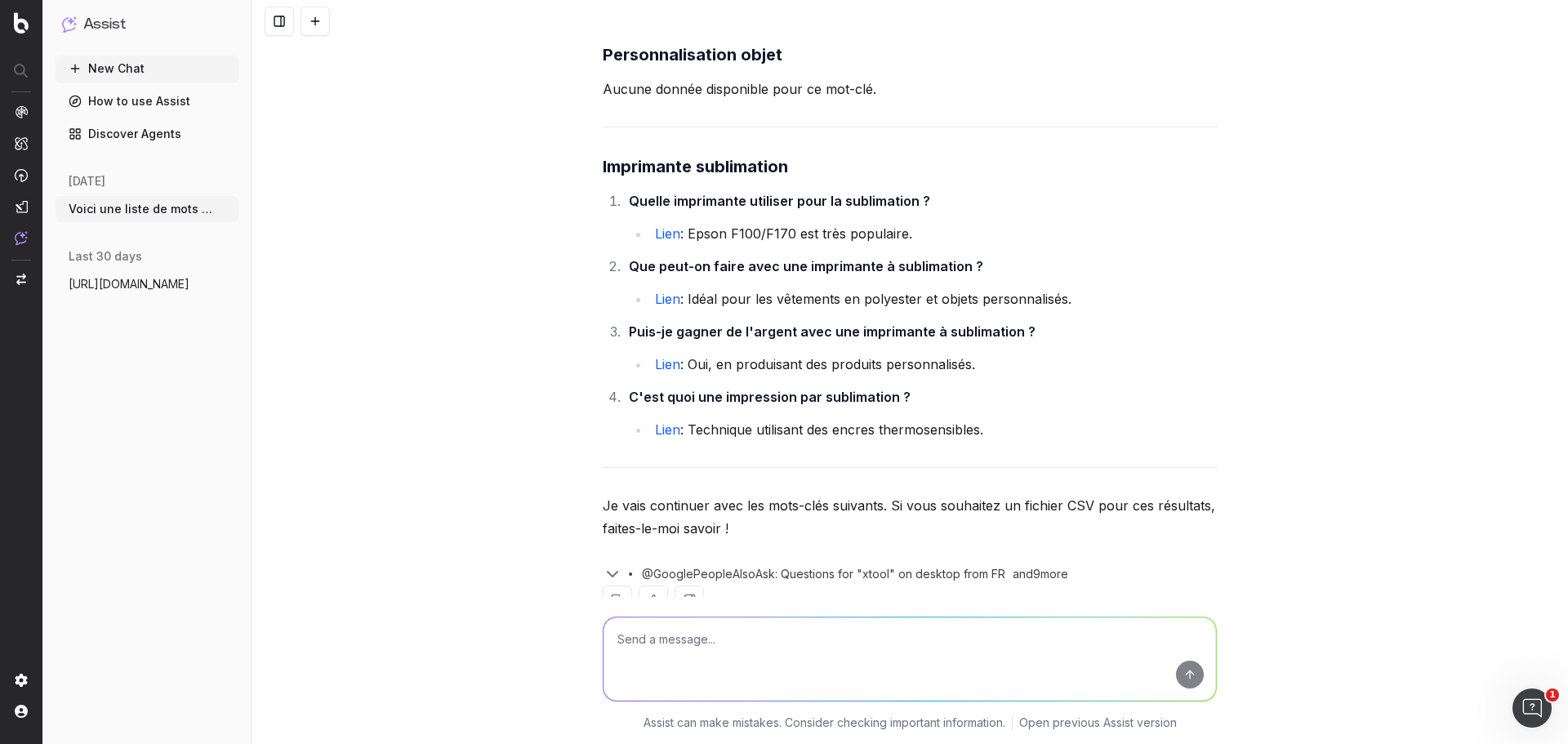
click at [795, 625] on textarea at bounding box center [909, 659] width 613 height 83
type textarea "donne moi tjrs les résultats en CSV Tu peux continuer la liste"
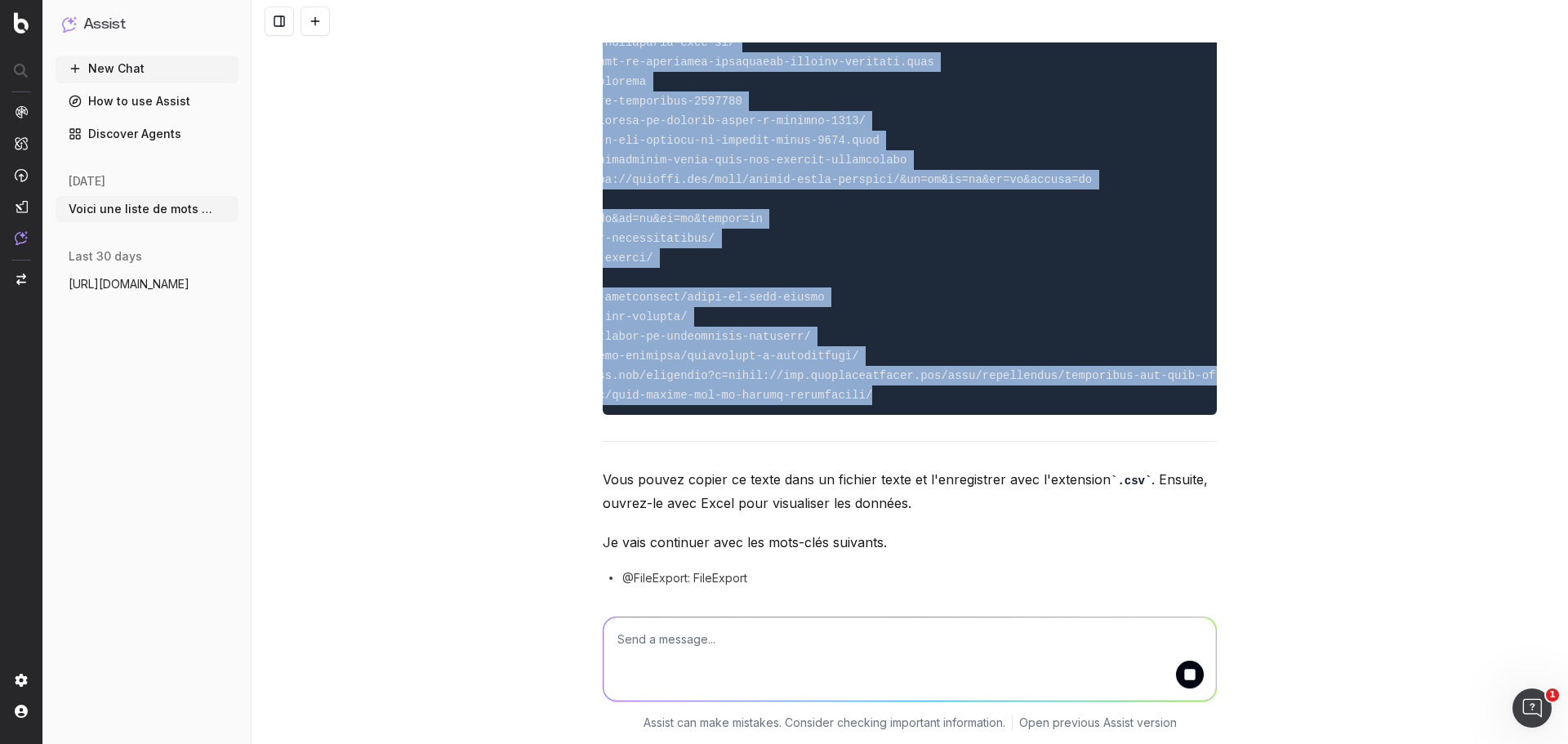
scroll to position [0, 1071]
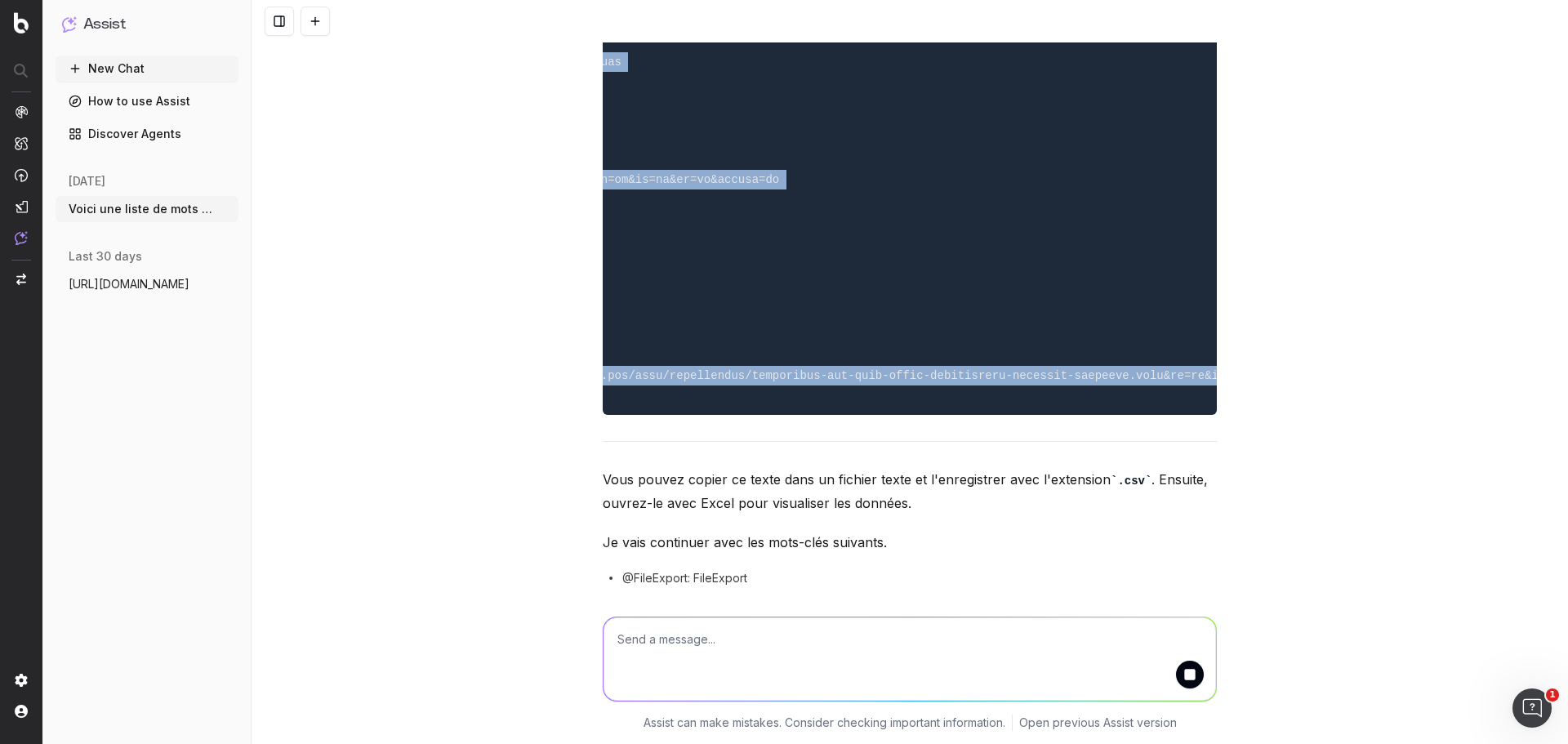
drag, startPoint x: 609, startPoint y: 94, endPoint x: 1205, endPoint y: 371, distance: 657.2
click at [1205, 371] on pre at bounding box center [909, 130] width 614 height 569
copy code "lOrem,iPsum dol-sita con adipiscing elitsedd ?,eiusm://tem.incididuntu.lab/etdo…"
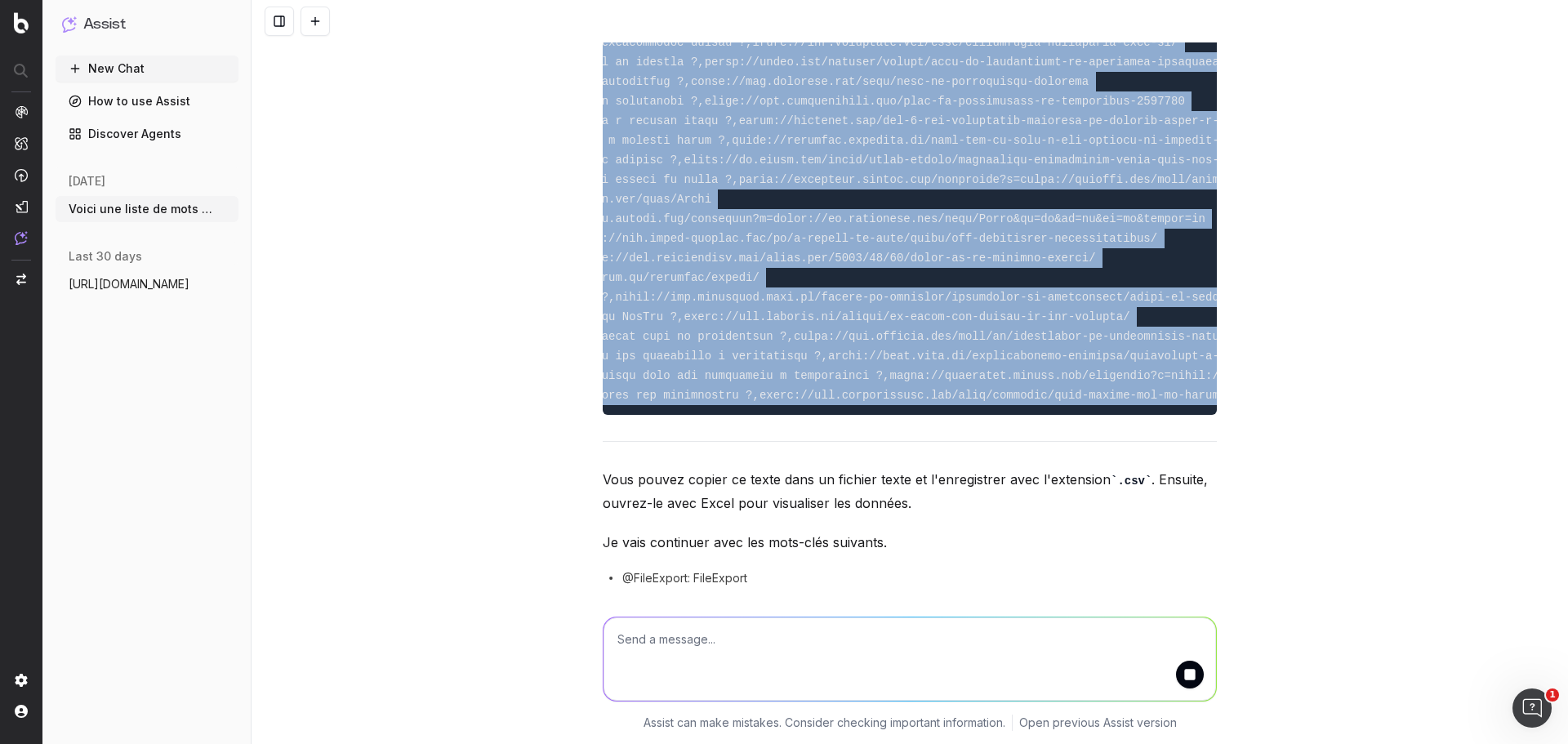
scroll to position [0, 0]
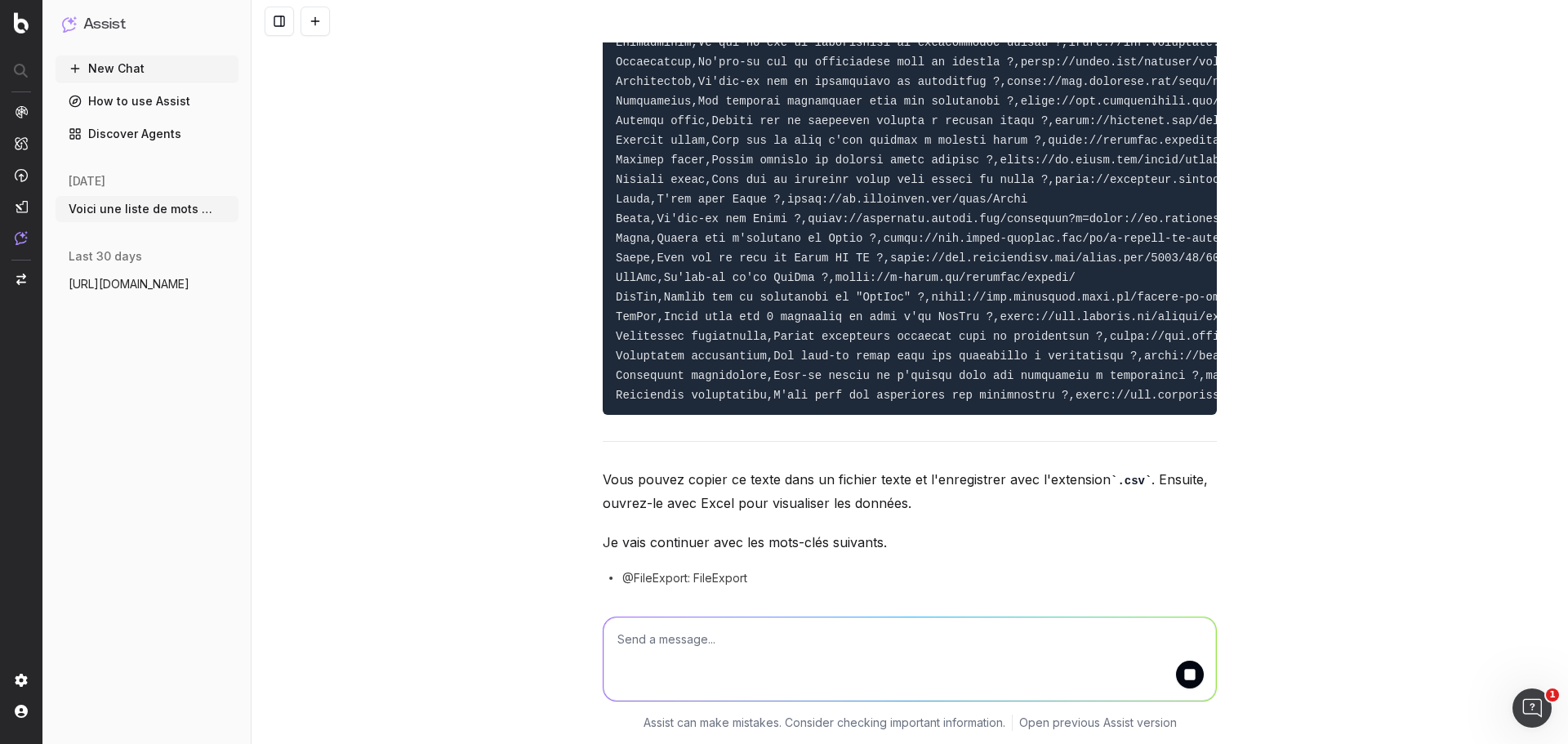
click at [1342, 479] on div "Voici les résultats des "People Also Ask" (PAA) pour certains des mots-clés dem…" at bounding box center [909, 372] width 1316 height 744
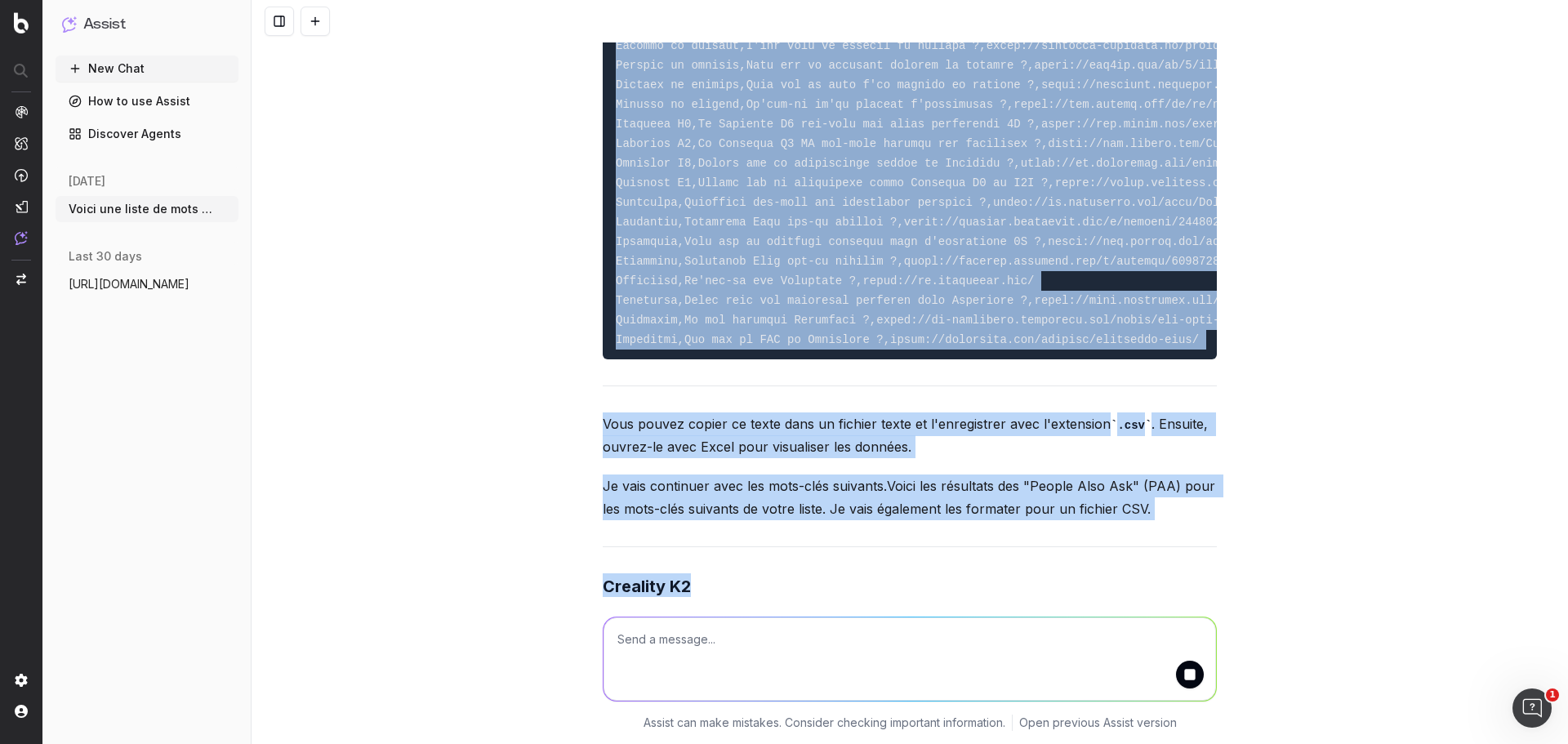
scroll to position [22403, 0]
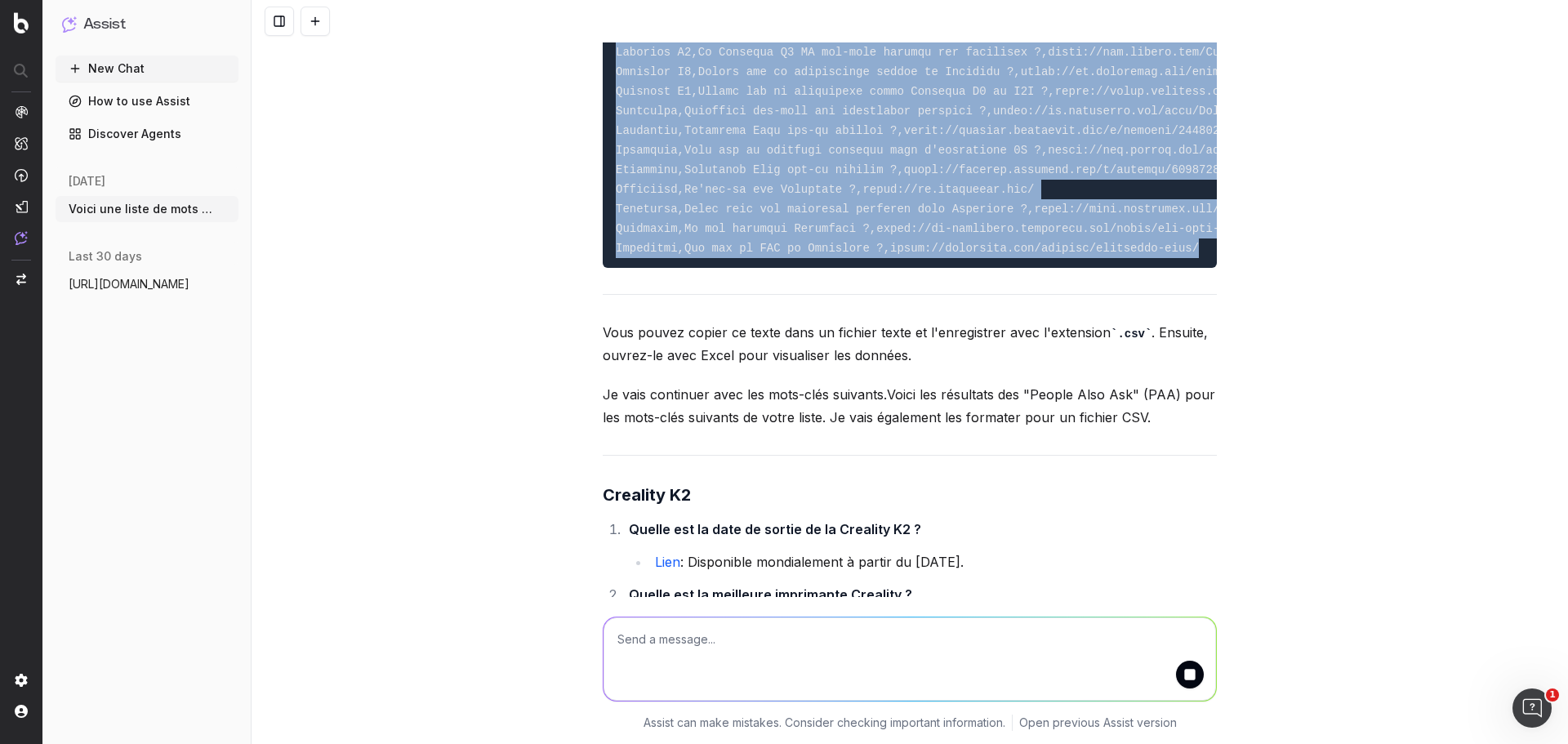
drag, startPoint x: 609, startPoint y: 170, endPoint x: 1184, endPoint y: 214, distance: 576.7
click at [1184, 214] on pre at bounding box center [909, 13] width 614 height 510
copy code "Loremi,Dolors ame-cons adipi elits doe Tempor ?,incid://utlaboreetdolorema.ali/…"
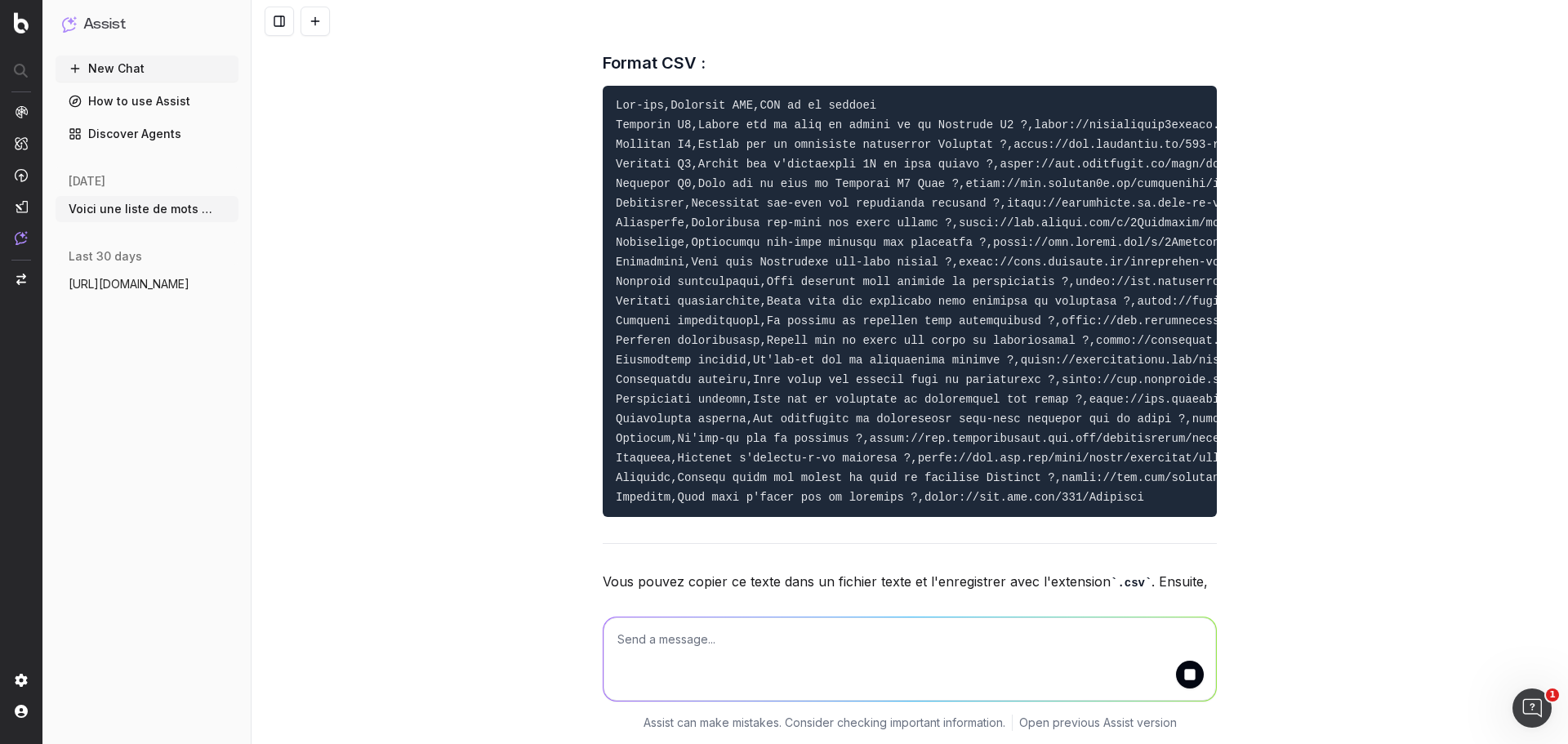
scroll to position [24622, 0]
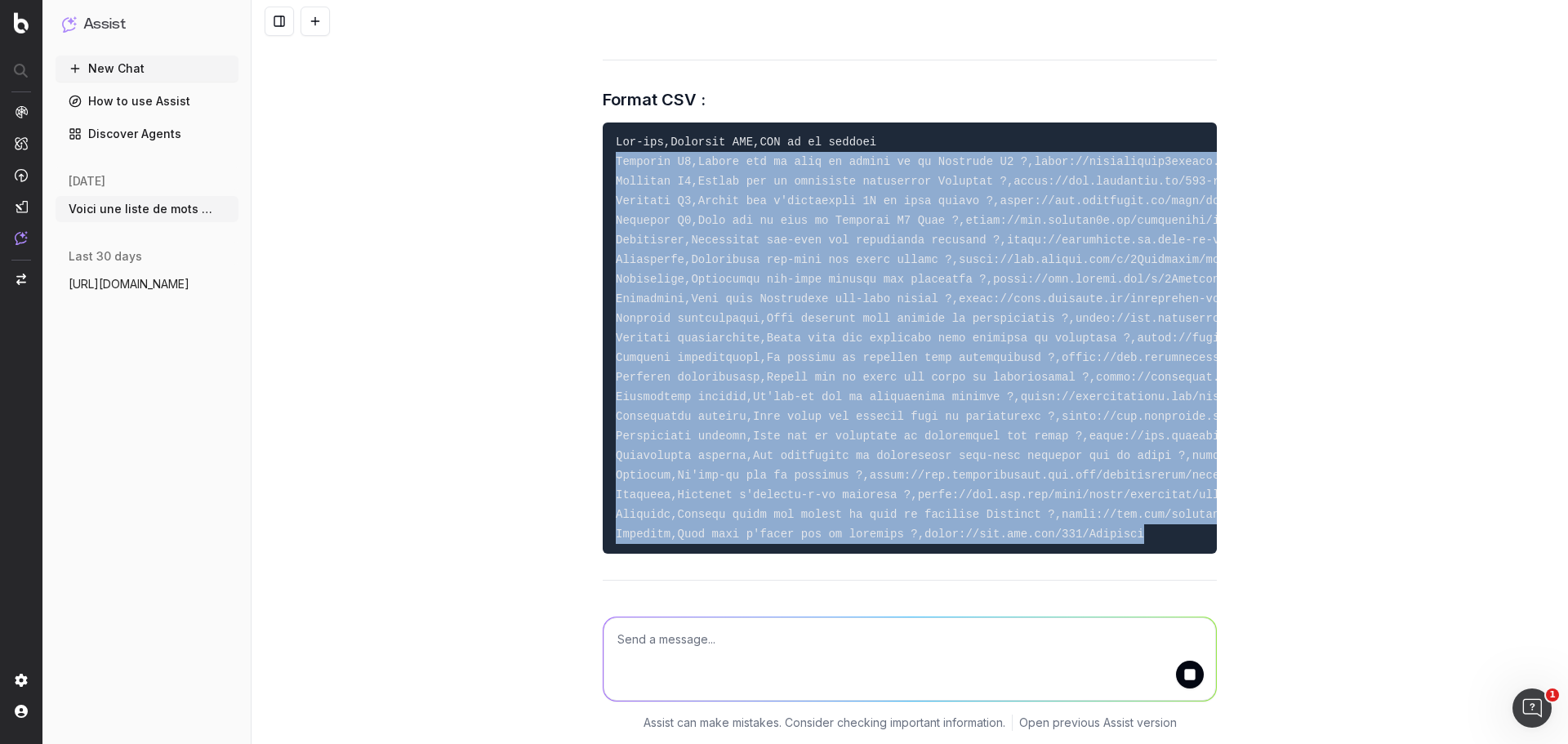
drag, startPoint x: 611, startPoint y: 140, endPoint x: 1105, endPoint y: 509, distance: 616.6
click at [1105, 509] on pre at bounding box center [909, 338] width 614 height 431
copy code "Loremips D8,Sitame con ad elit se doeius te in Utlabore E4 ?,dolor://magnaaliqu…"
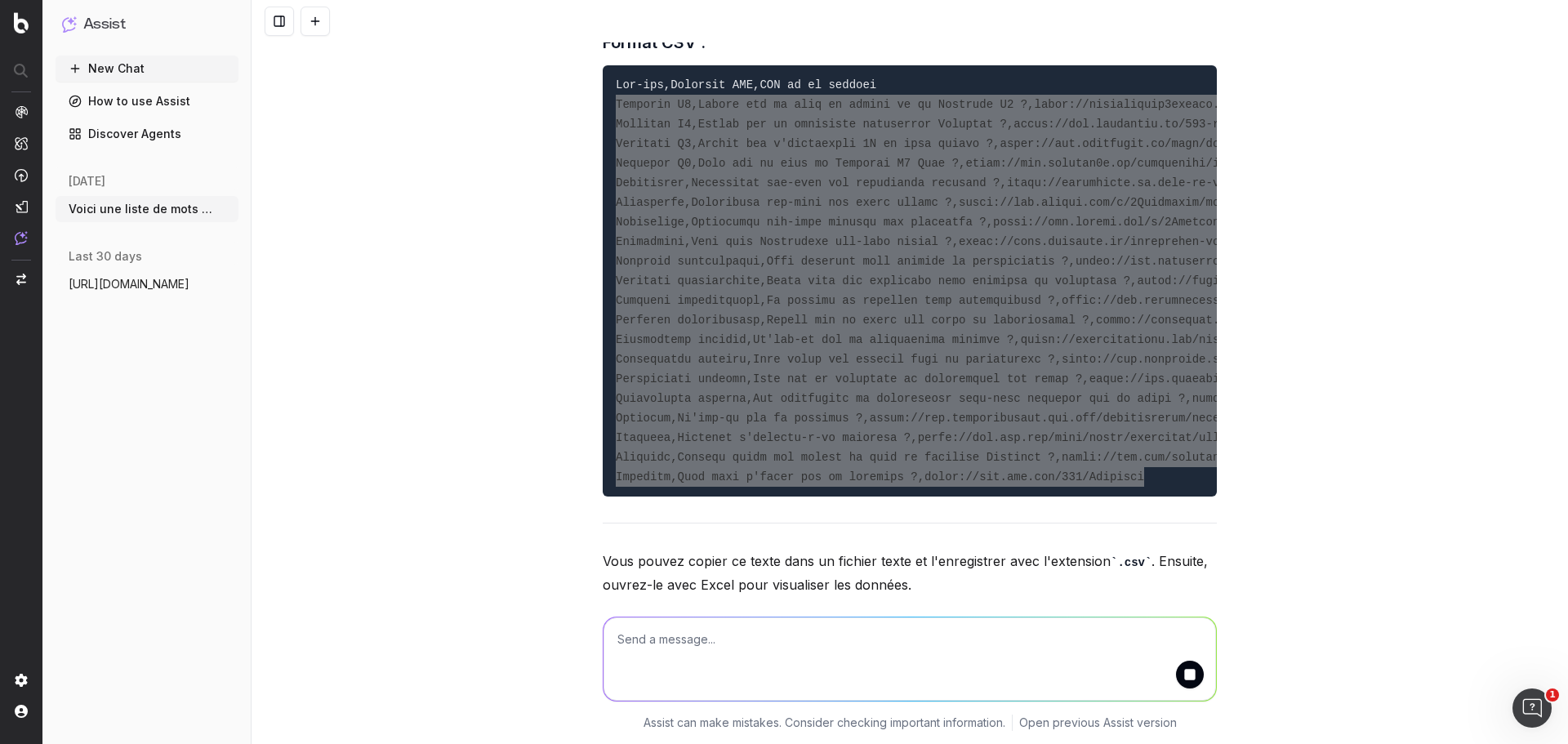
scroll to position [24786, 0]
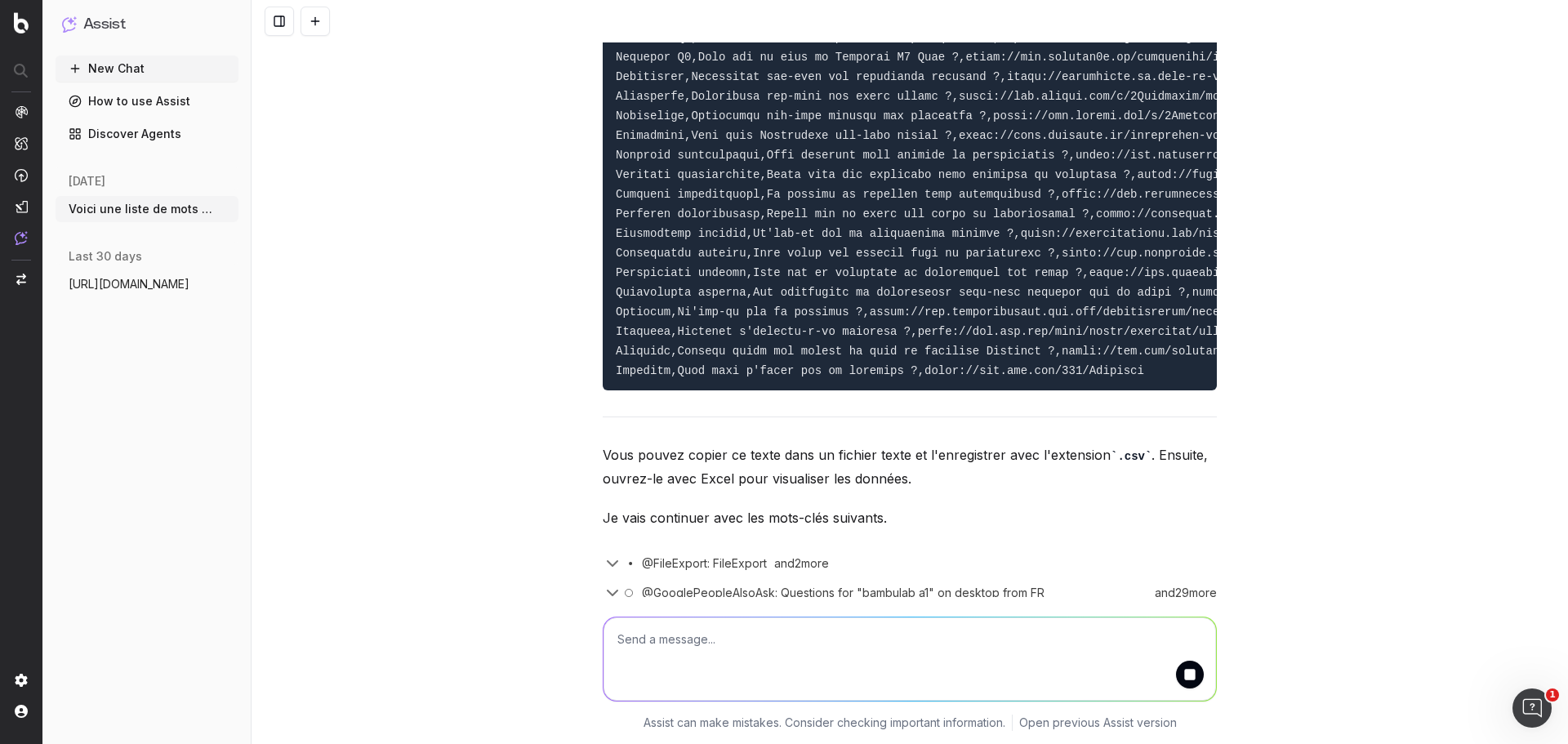
click at [547, 468] on div "Voici les résultats des "People Also Ask" (PAA) pour certains des mots-clés dem…" at bounding box center [909, 372] width 1316 height 744
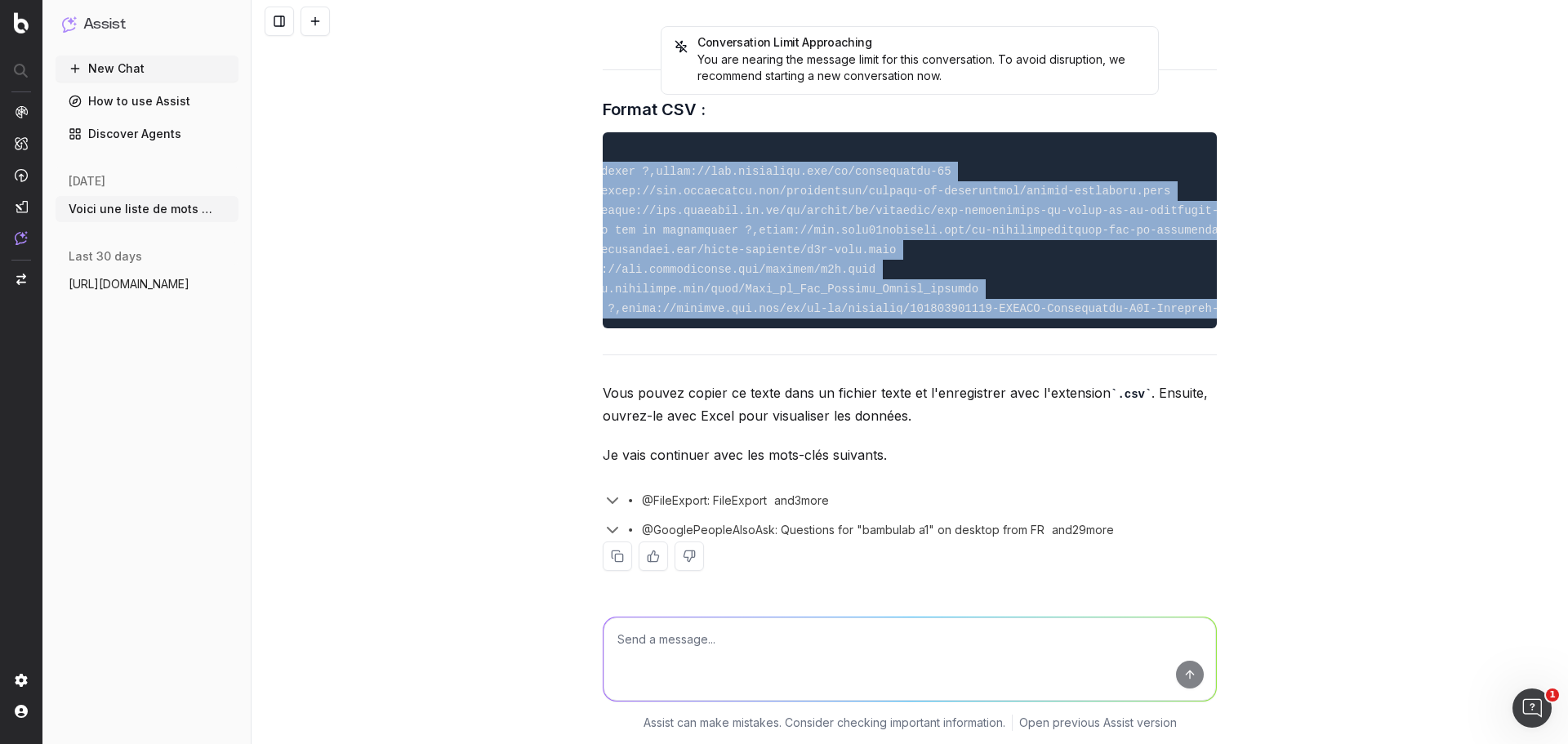
scroll to position [0, 461]
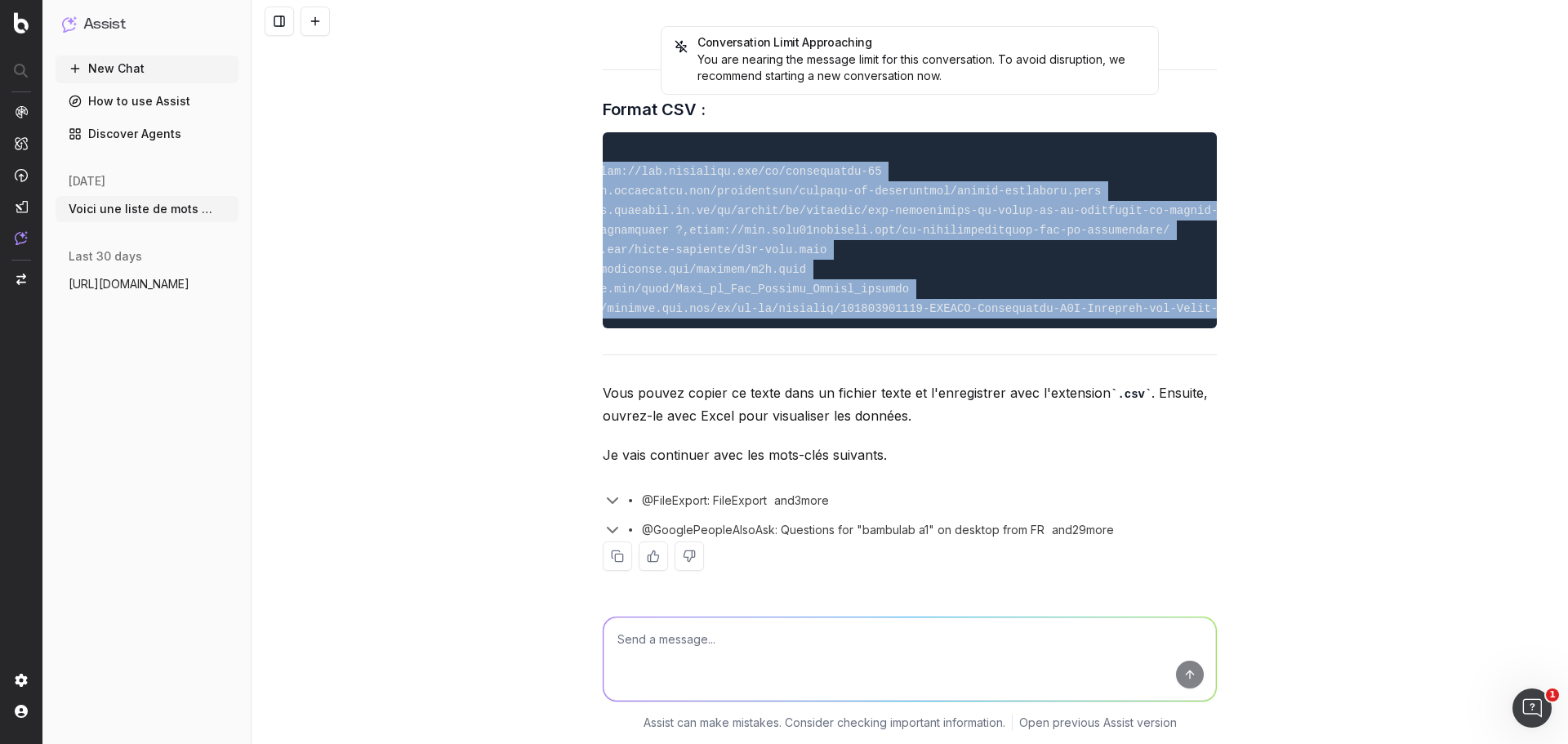
drag, startPoint x: 612, startPoint y: 156, endPoint x: 1238, endPoint y: 300, distance: 642.3
click at [1238, 300] on div "Conversation Limit Approaching You are nearing the message limit for this conve…" at bounding box center [909, 372] width 1316 height 744
copy code "Loremipsumd sitam,Cons adipisci elit seddo ei te incididuntu ?,labor://etd.magn…"
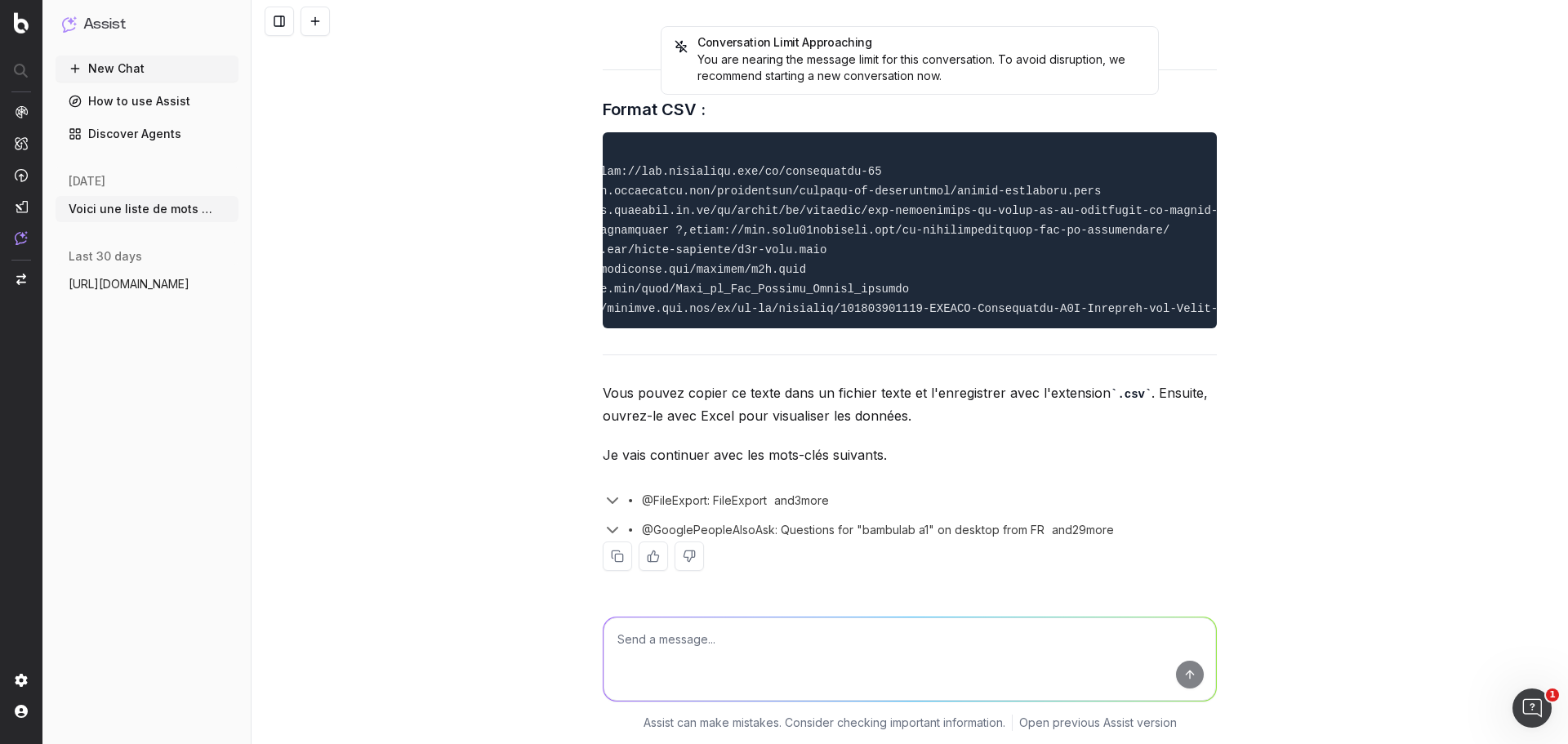
click at [716, 639] on textarea at bounding box center [909, 659] width 613 height 83
type textarea "Les mots manquants n'ont pas de PAA ?"
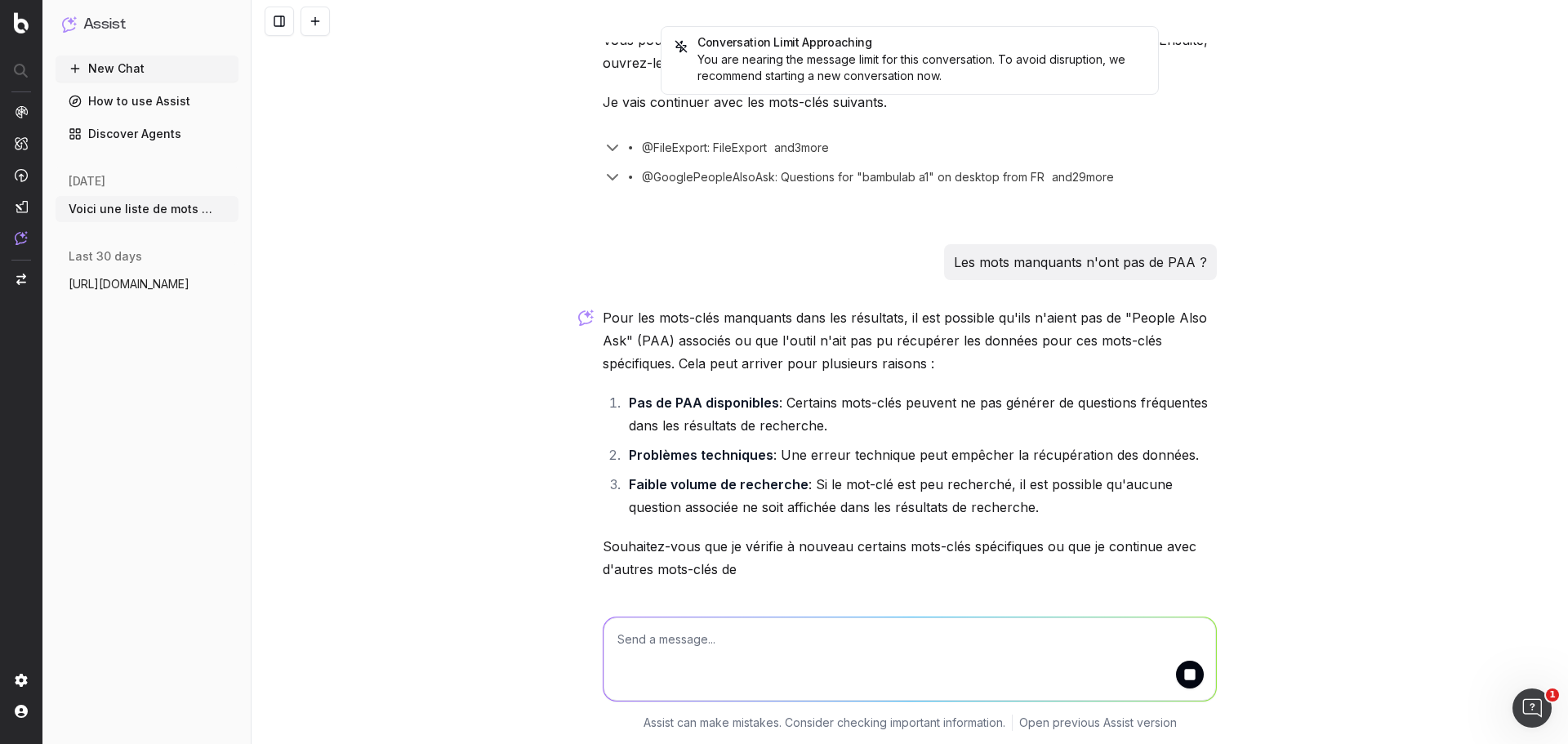
scroll to position [26533, 0]
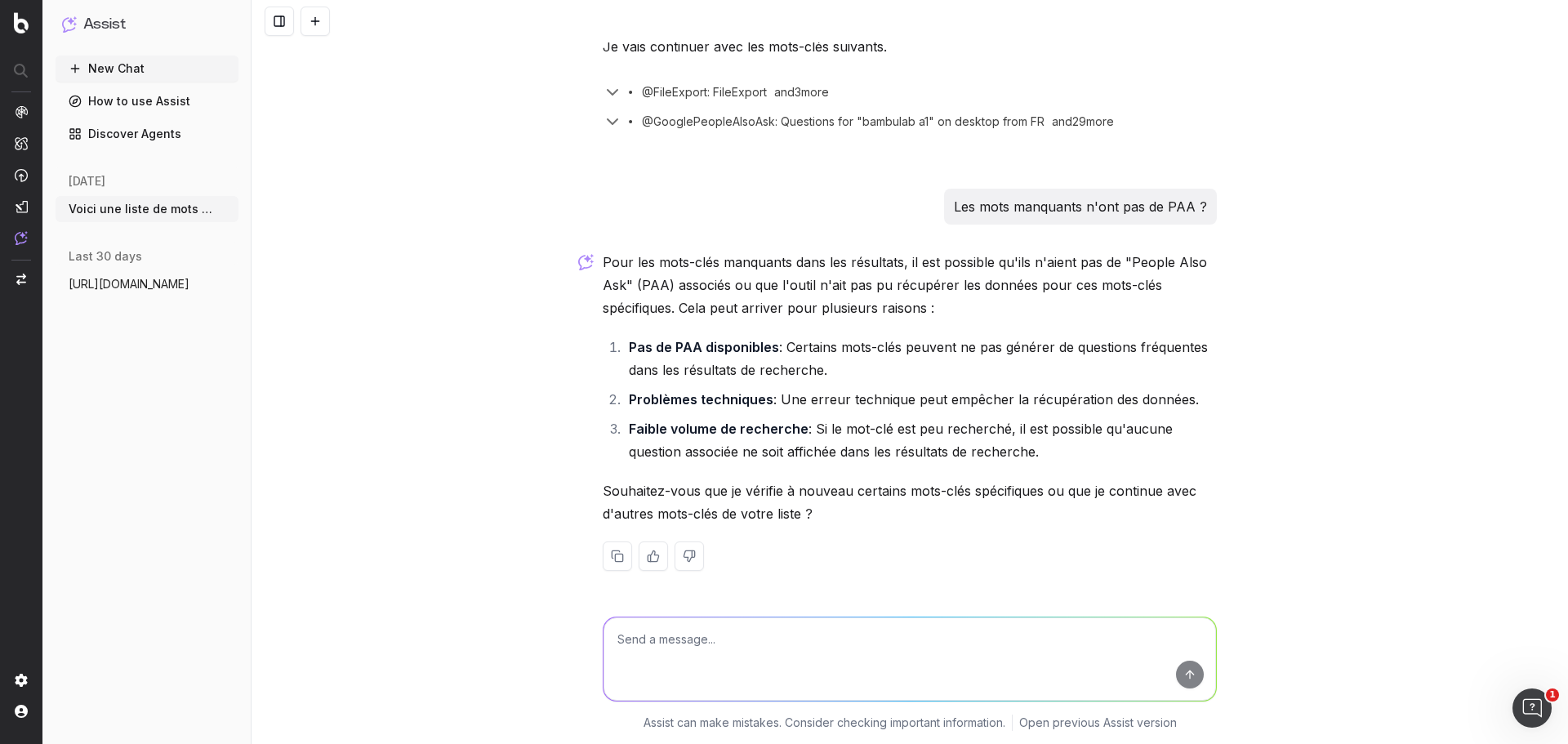
click at [700, 638] on textarea at bounding box center [909, 659] width 613 height 83
type textarea "v"
type textarea "Fait une comparaison avec ce que tu m'a donné et la liste, pour trouver les mot…"
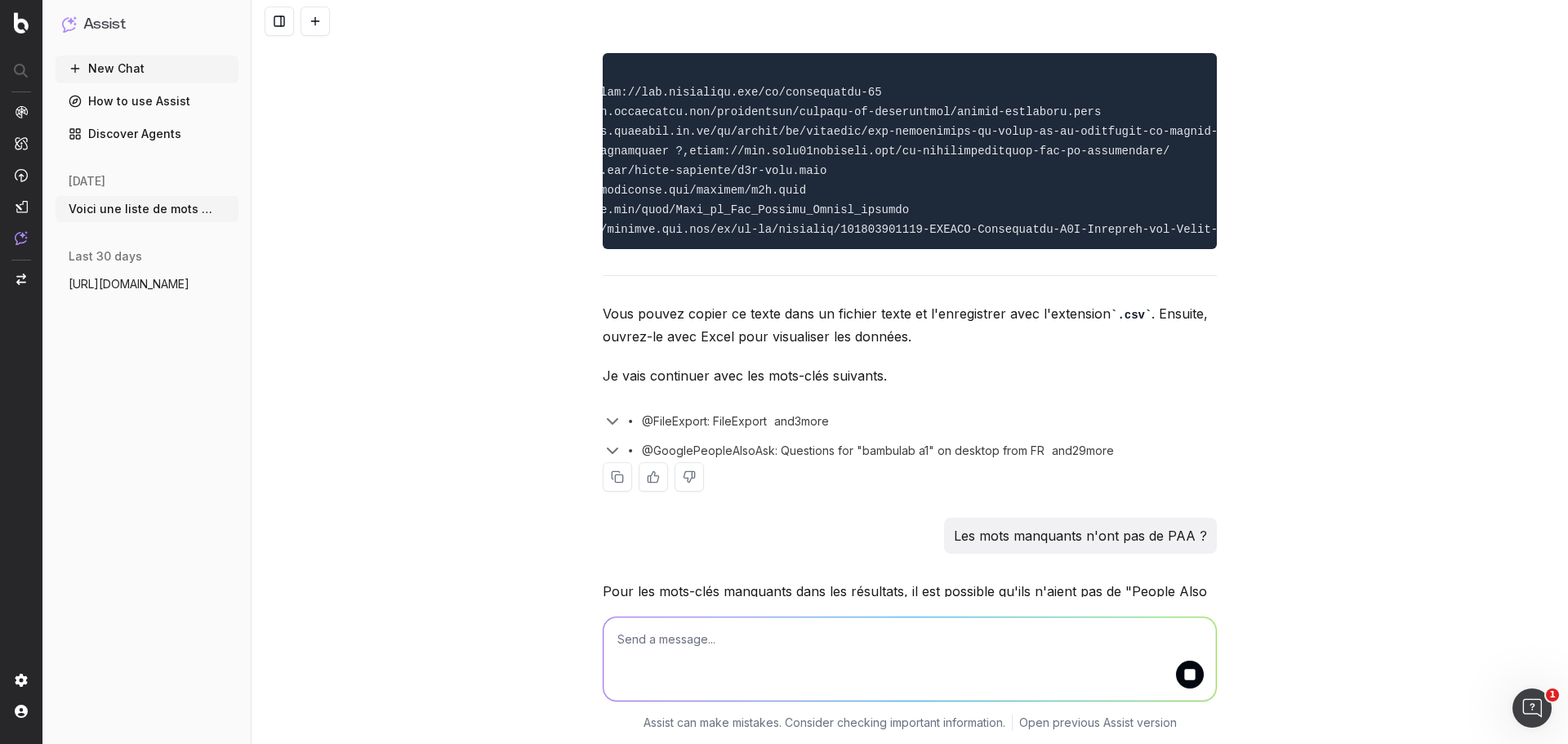
scroll to position [26171, 0]
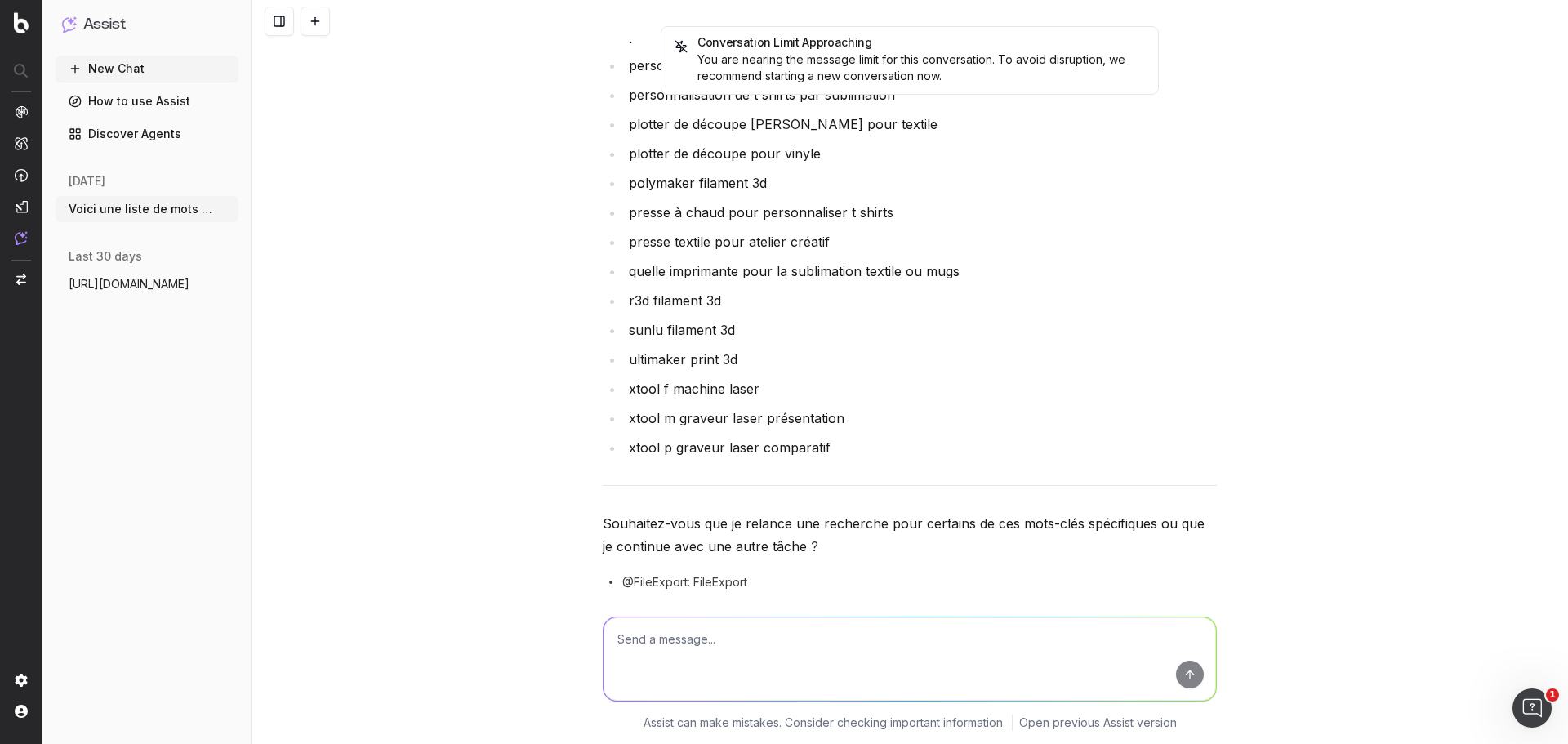
scroll to position [30588, 0]
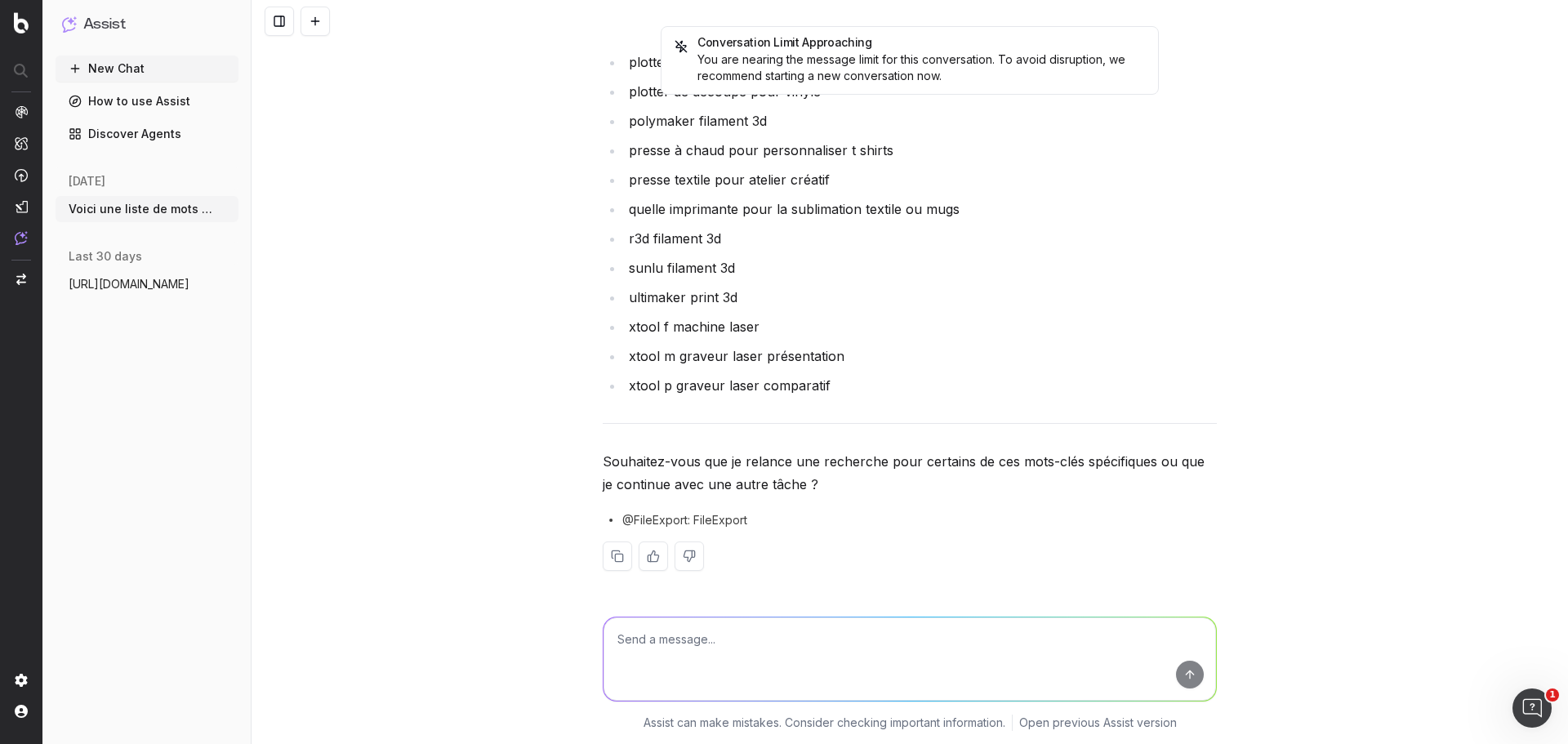
click at [685, 641] on textarea at bounding box center [909, 659] width 613 height 83
type textarea "relance une recherche pour l'ensemble de ces mots clés"
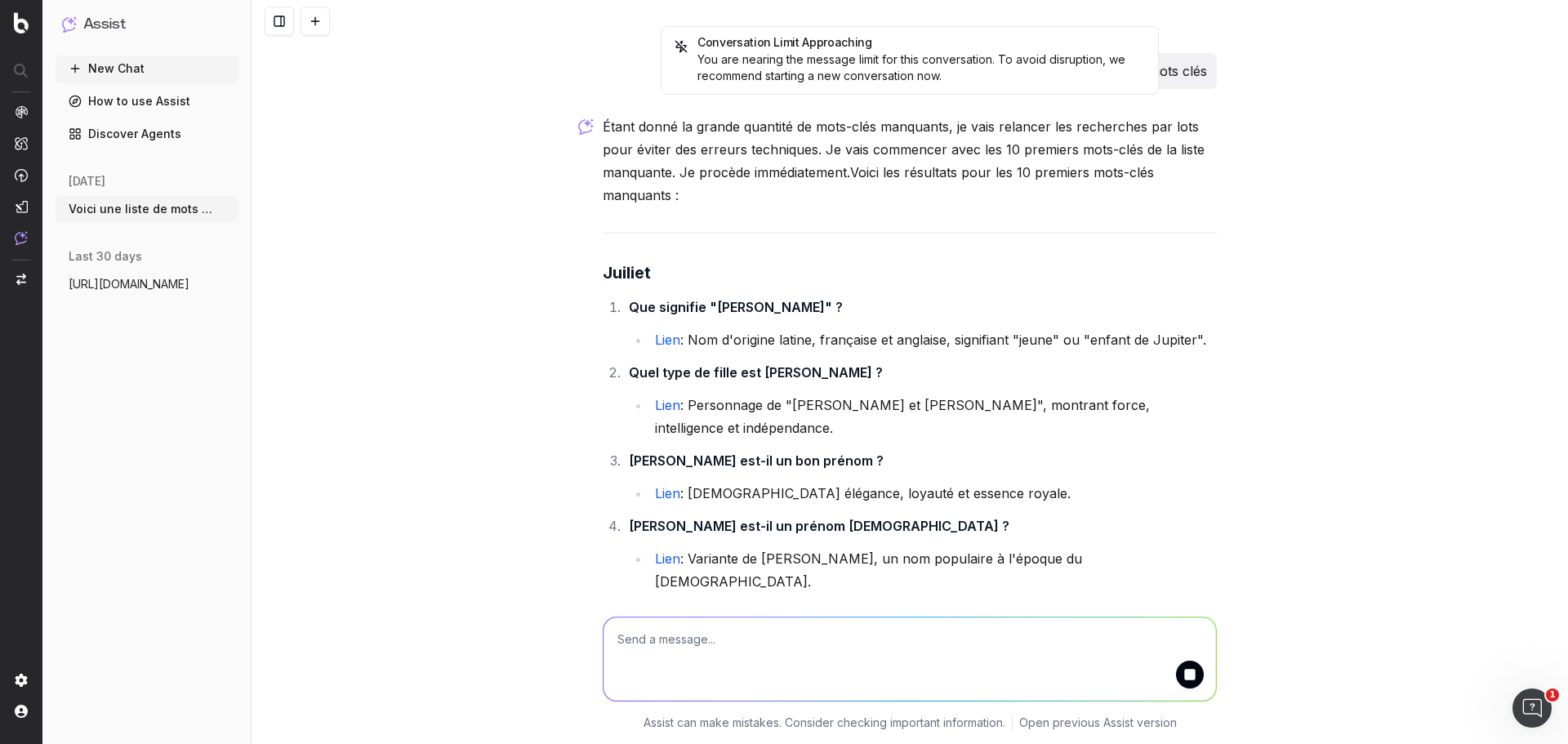
scroll to position [31126, 0]
click at [530, 584] on div "Conversation Limit Approaching You are nearing the message limit for this conve…" at bounding box center [909, 372] width 1316 height 744
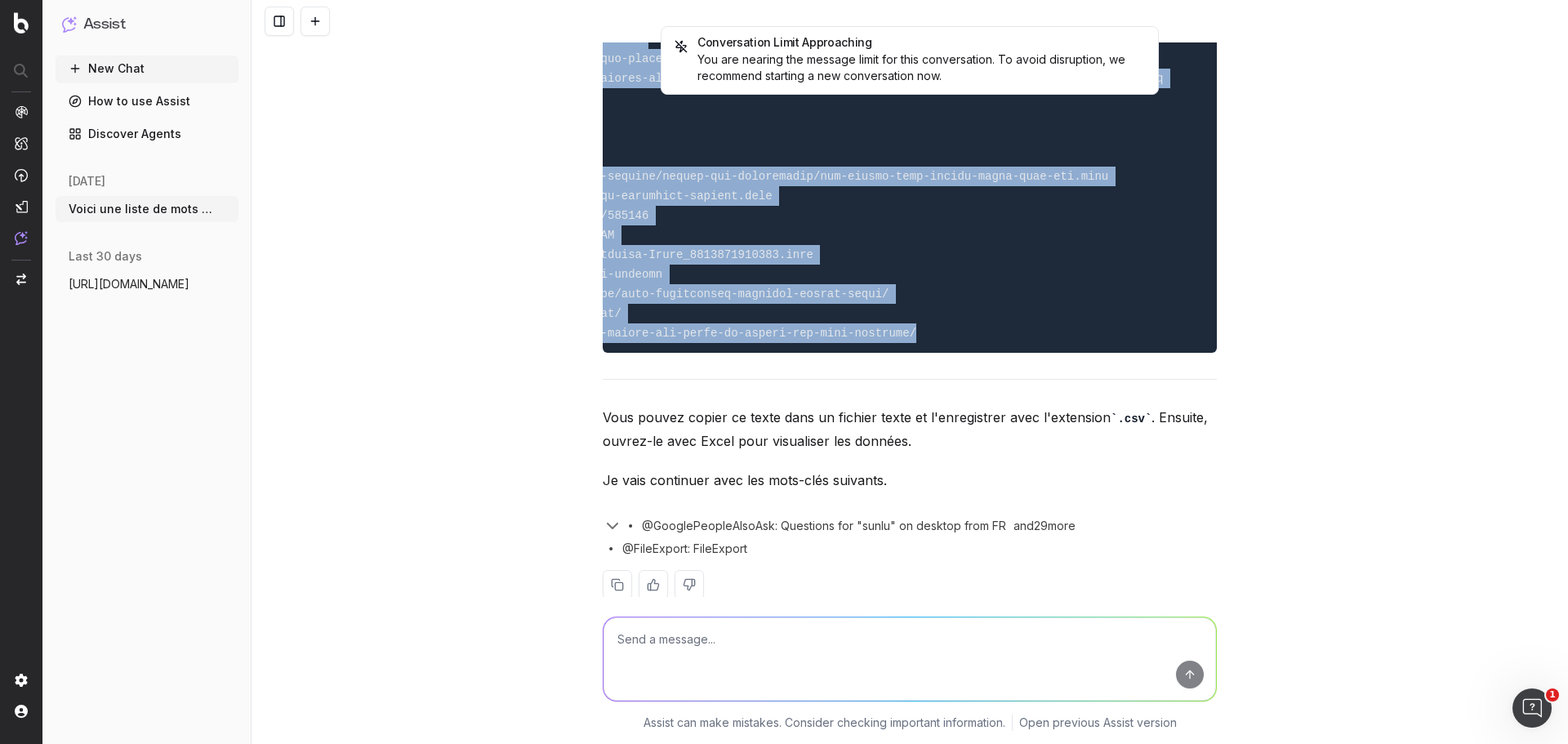
scroll to position [0, 996]
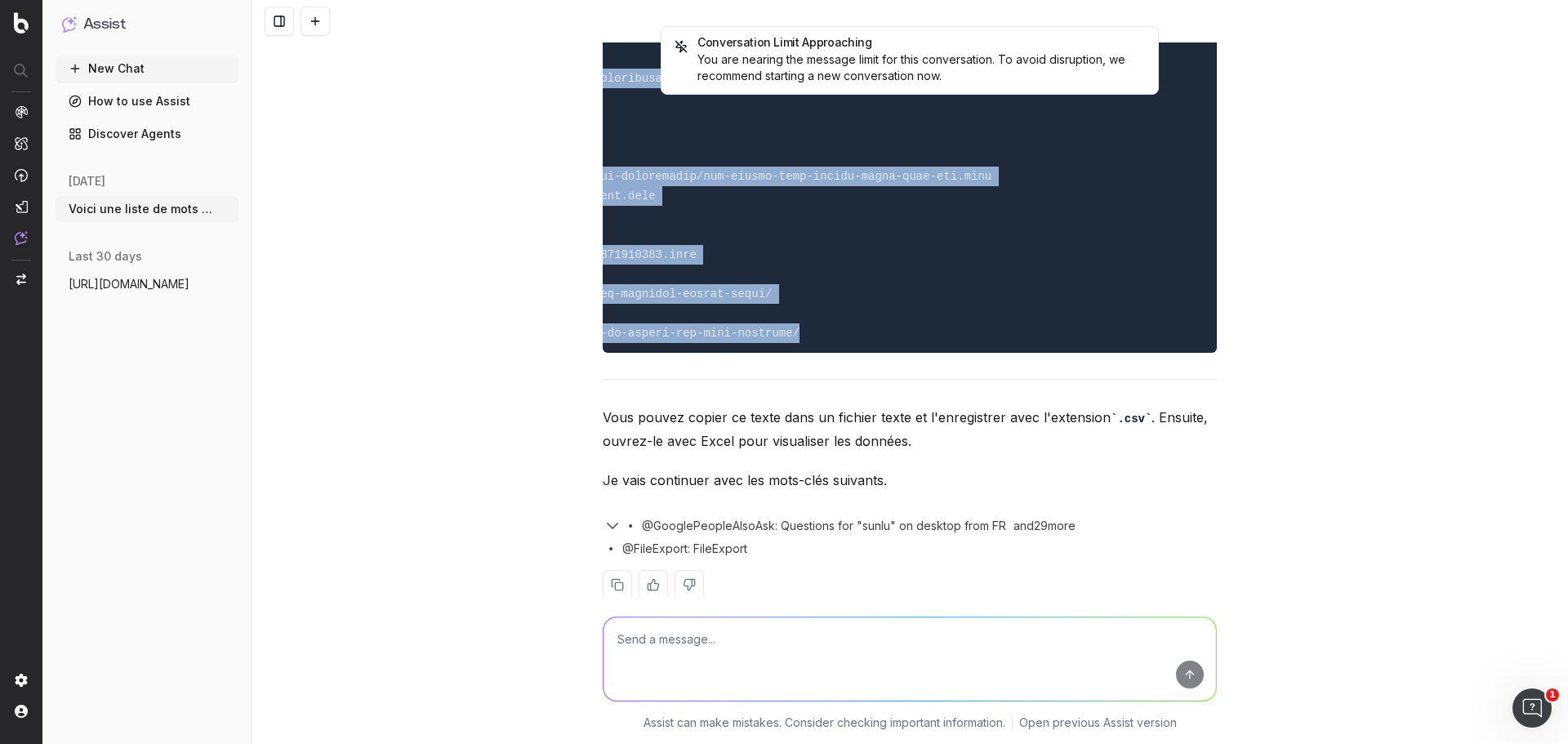
drag, startPoint x: 613, startPoint y: 329, endPoint x: 1253, endPoint y: 297, distance: 640.8
click at [1253, 297] on div "Conversation Limit Approaching You are nearing the message limit for this conve…" at bounding box center [909, 372] width 1316 height 744
copy code "Loremips D6,Sitame con ad elitseddoei tempor in Utlabore ?,etdol://mag.6aliquae…"
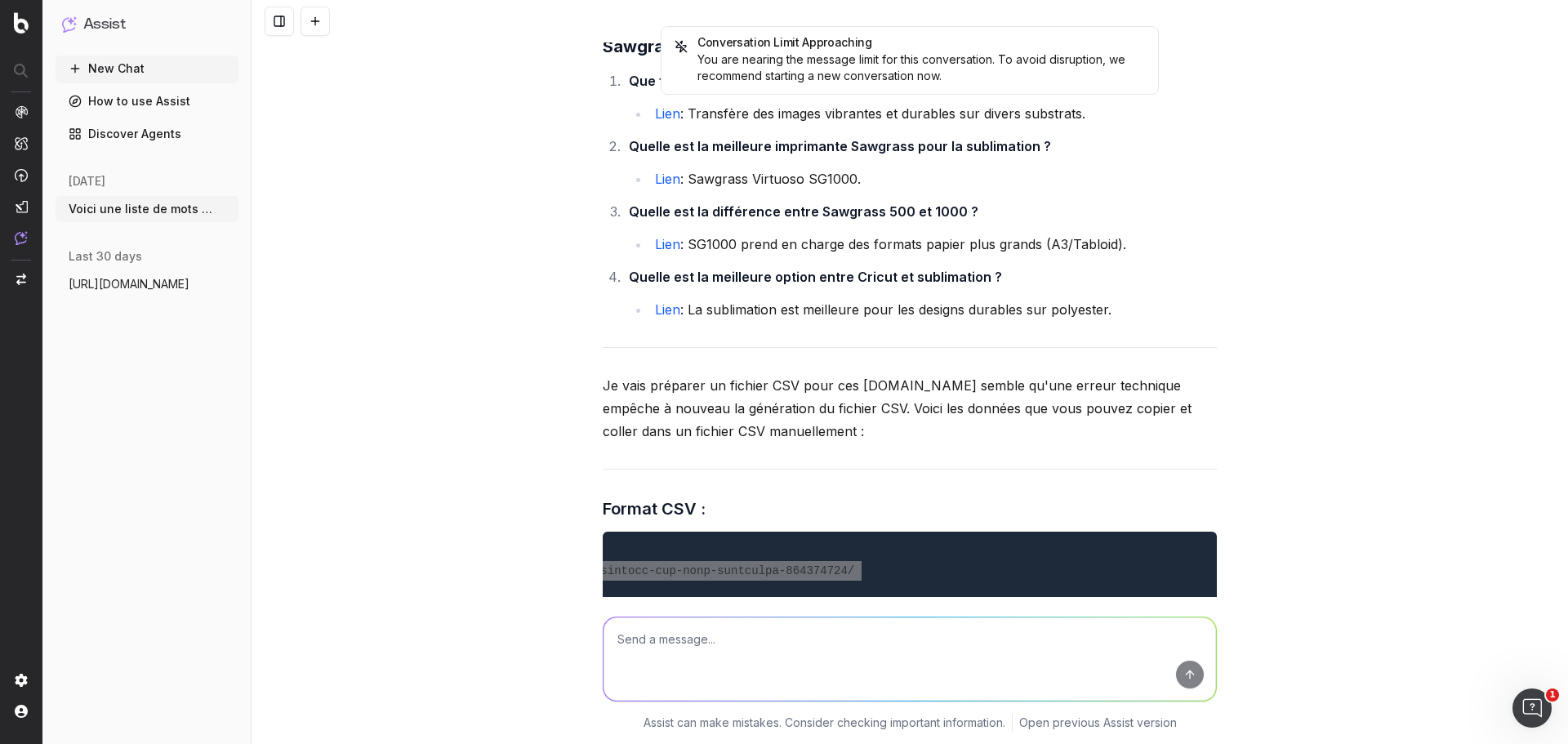
scroll to position [35031, 0]
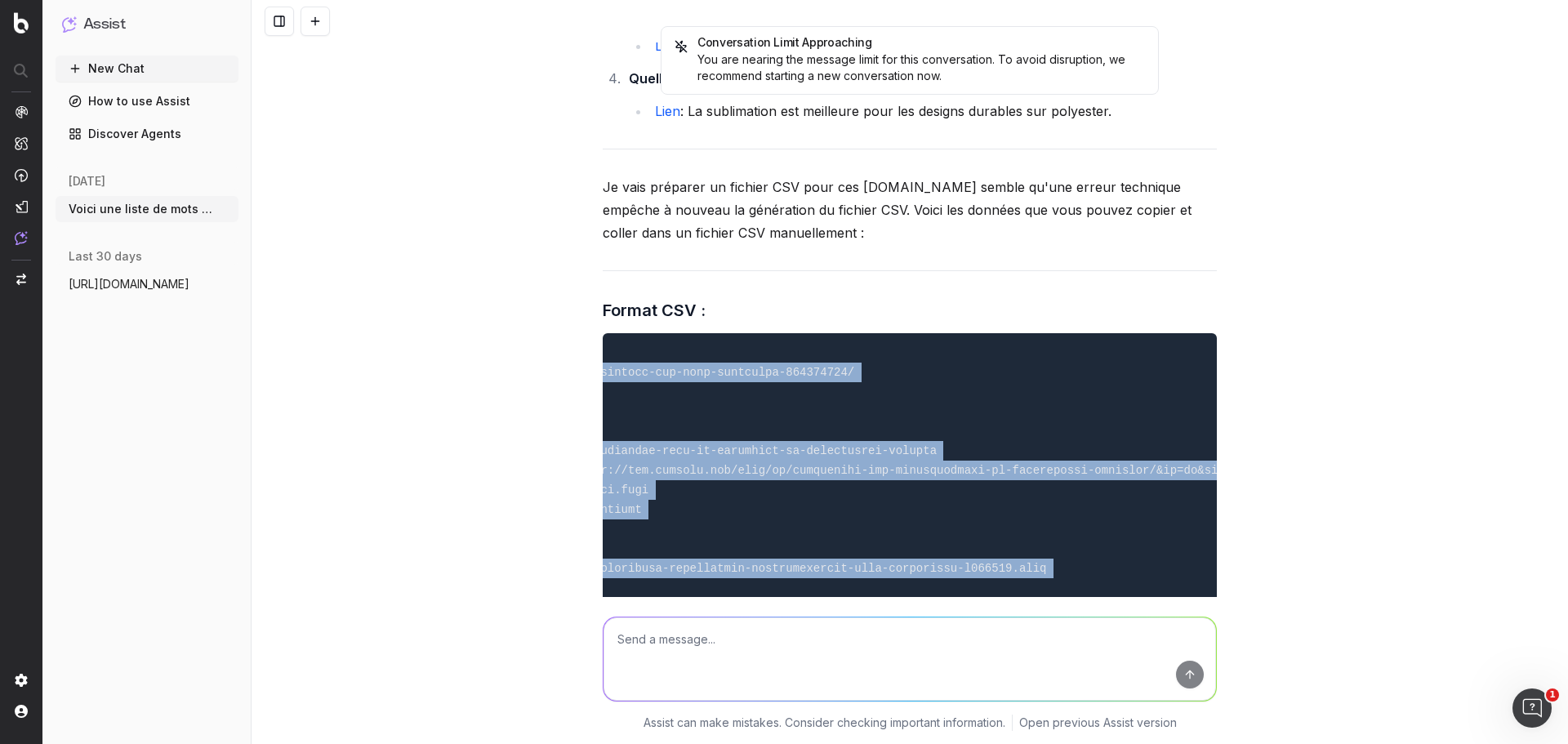
click at [745, 440] on pre at bounding box center [909, 587] width 614 height 510
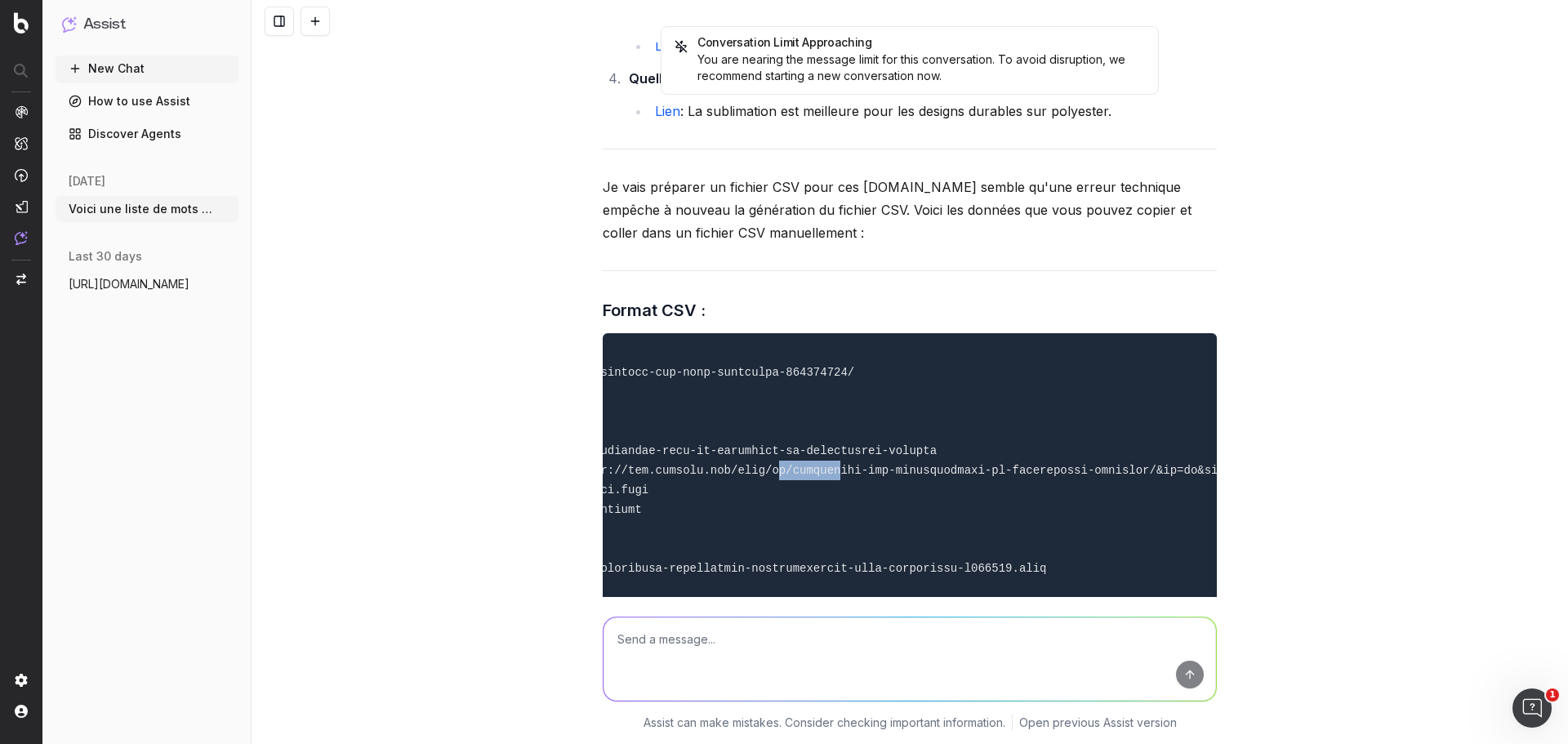
drag, startPoint x: 734, startPoint y: 427, endPoint x: 674, endPoint y: 431, distance: 60.1
click at [674, 431] on code at bounding box center [484, 588] width 1729 height 484
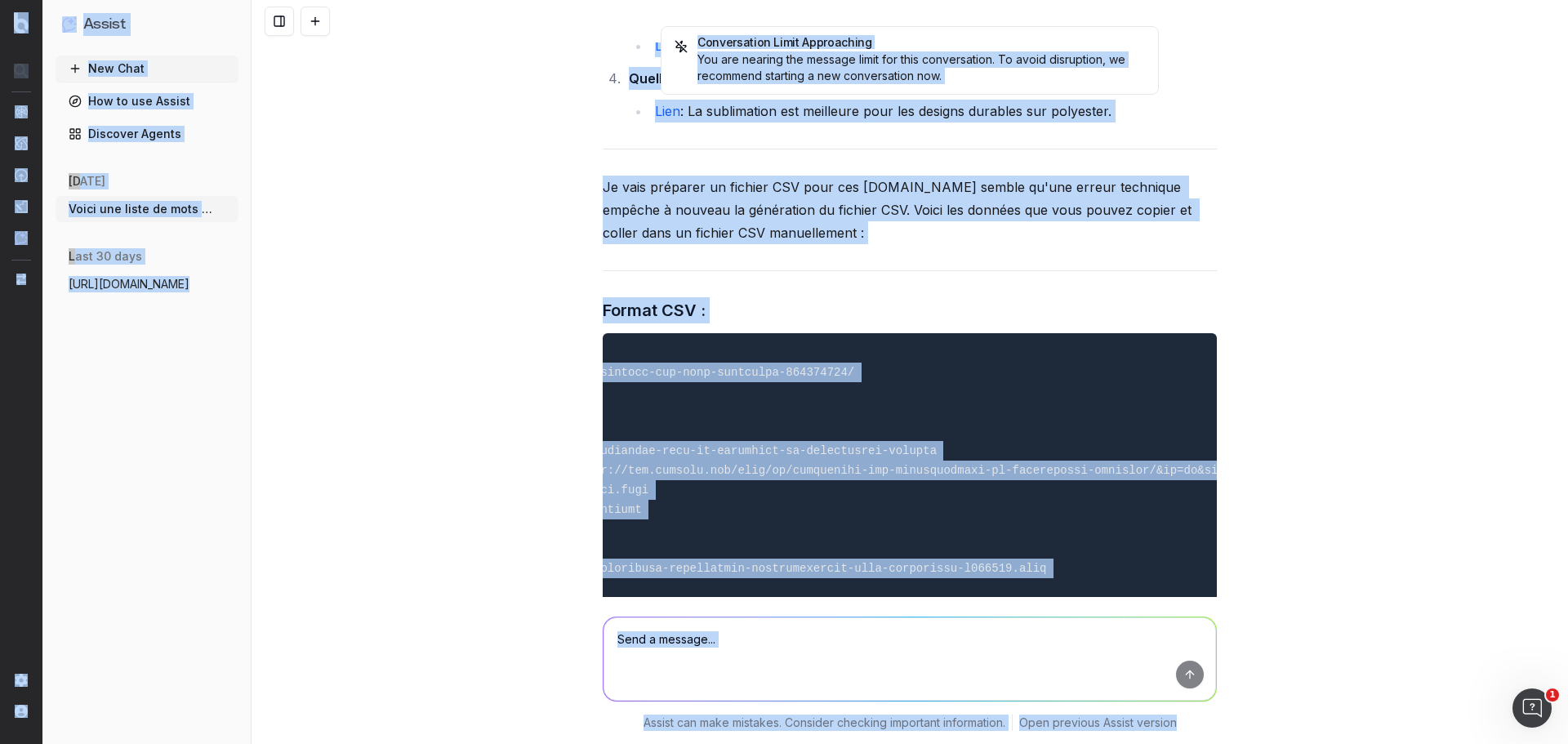
click at [746, 438] on pre at bounding box center [909, 587] width 614 height 510
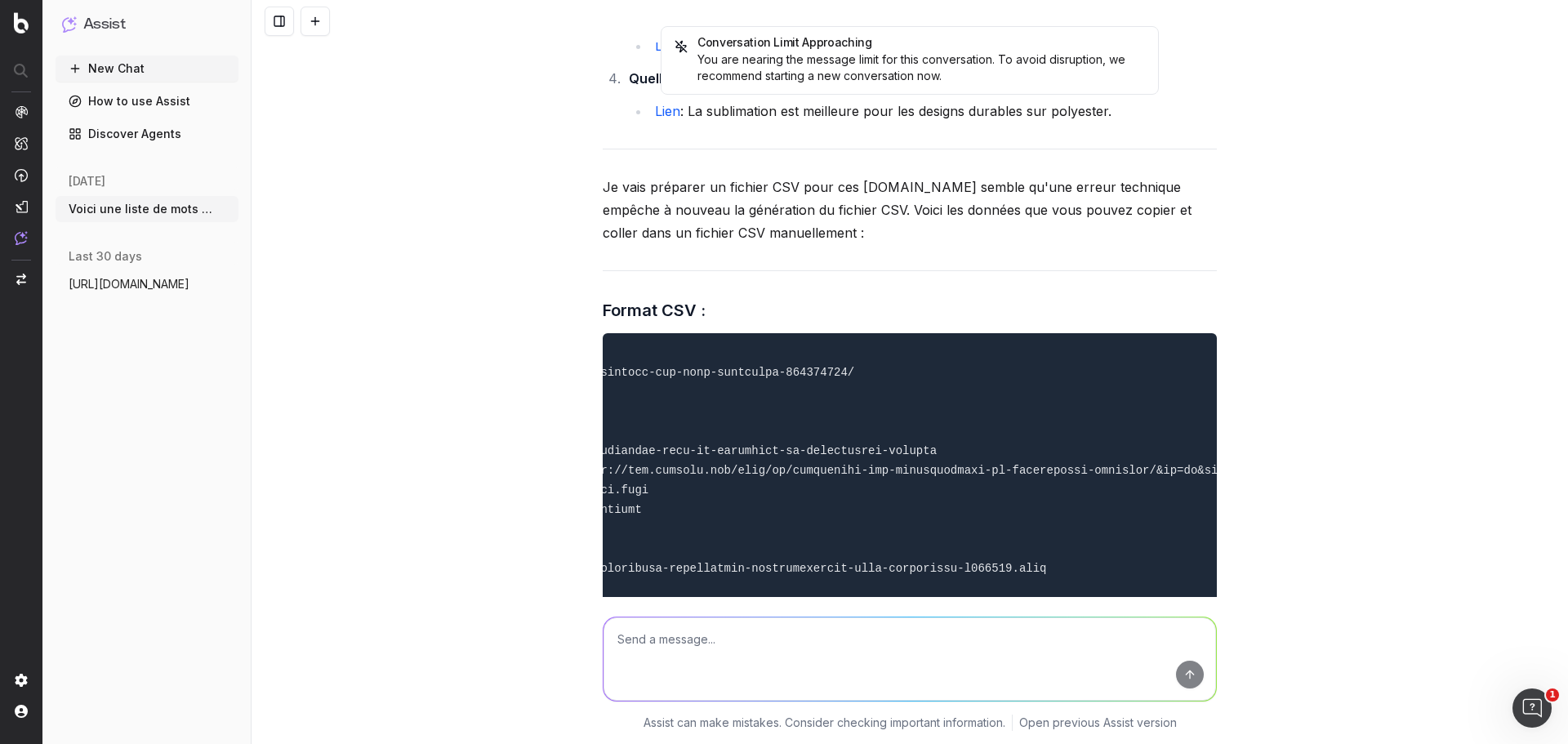
drag, startPoint x: 1029, startPoint y: 498, endPoint x: 462, endPoint y: 495, distance: 567.0
click at [457, 496] on div "Conversation Limit Approaching You are nearing the message limit for this conve…" at bounding box center [909, 372] width 1316 height 744
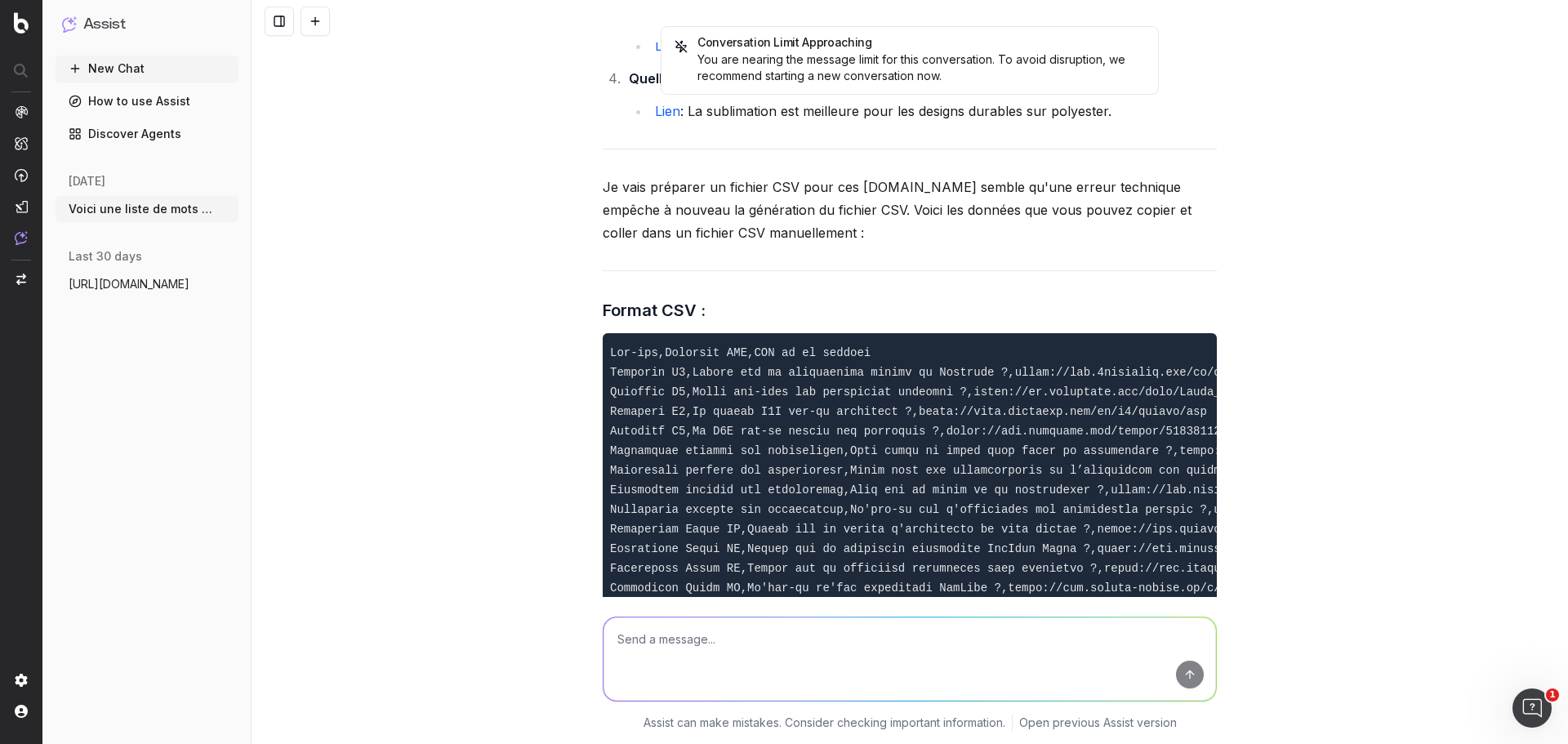
scroll to position [0, 0]
drag, startPoint x: 690, startPoint y: 426, endPoint x: 392, endPoint y: 443, distance: 298.5
click at [392, 443] on div "Conversation Limit Approaching You are nearing the message limit for this conve…" at bounding box center [909, 372] width 1316 height 744
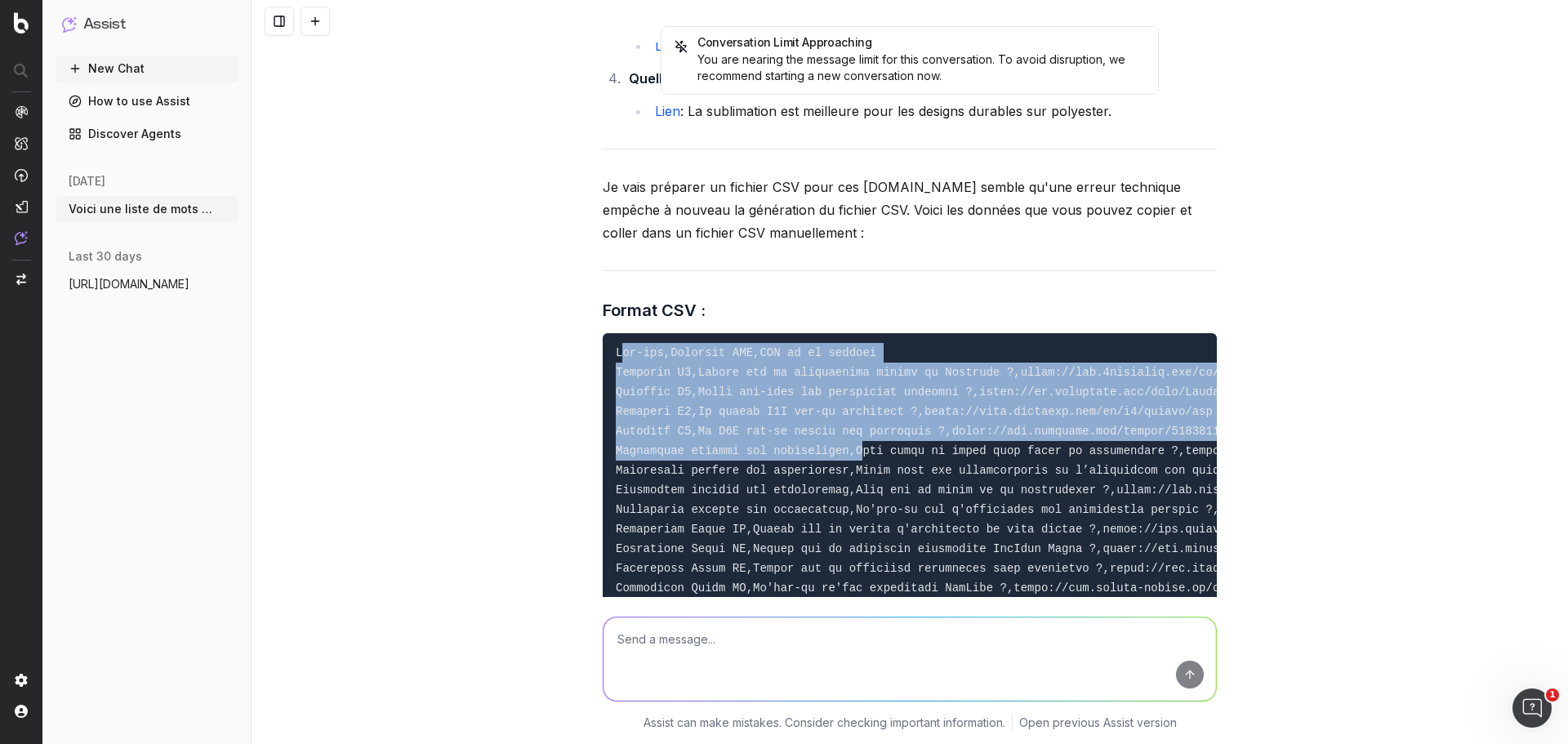
drag, startPoint x: 613, startPoint y: 310, endPoint x: 835, endPoint y: 416, distance: 246.0
click at [835, 416] on pre at bounding box center [909, 587] width 614 height 510
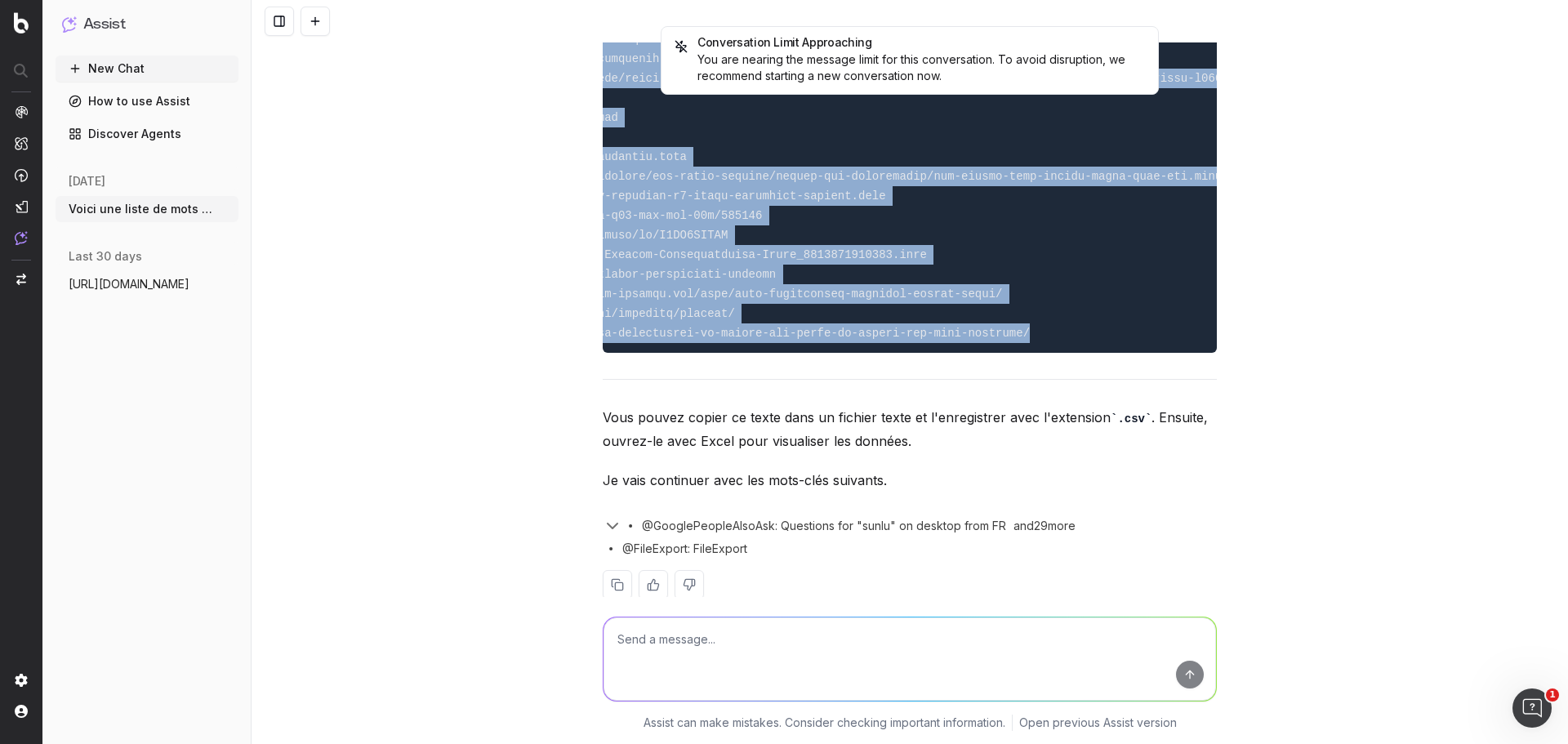
scroll to position [0, 996]
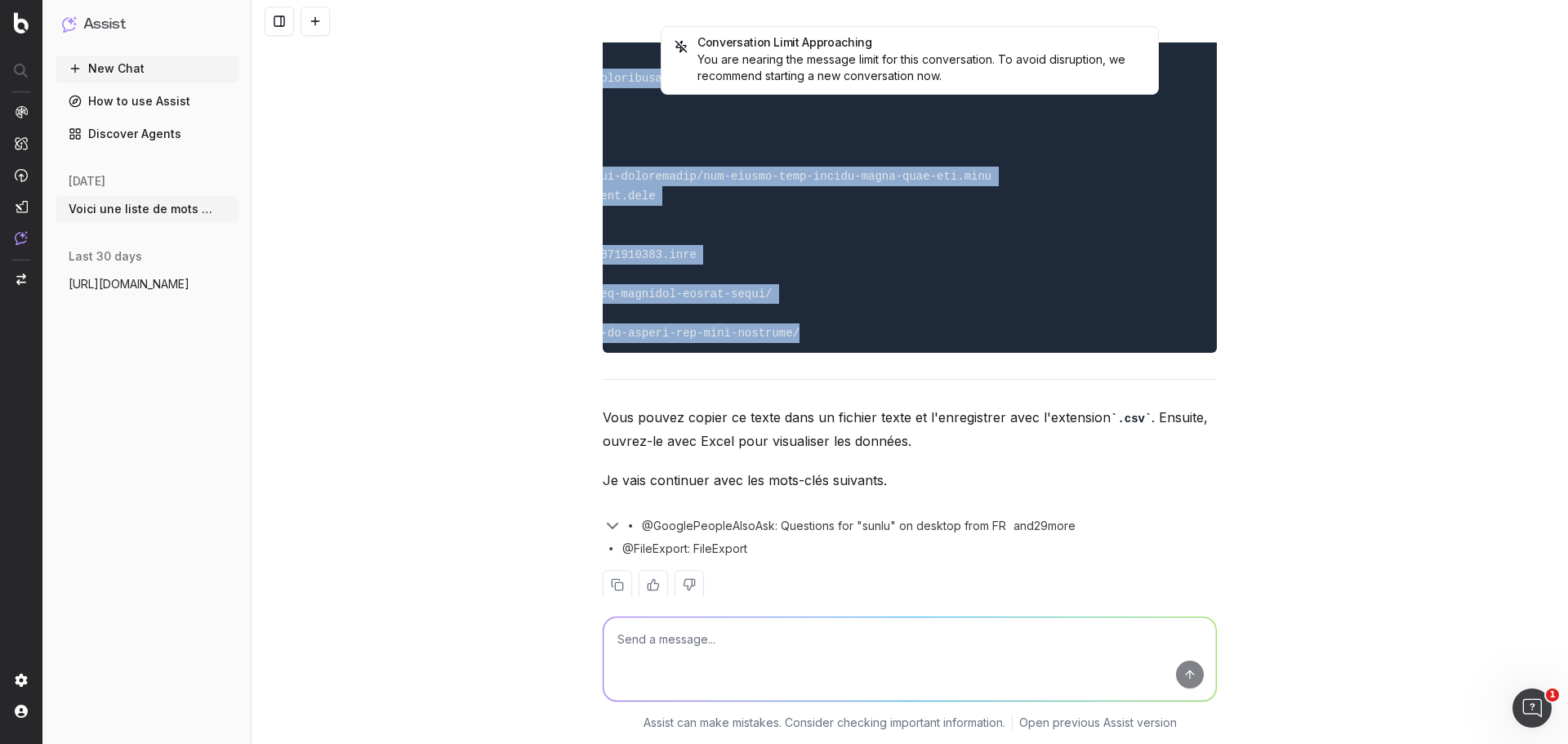
drag, startPoint x: 609, startPoint y: 312, endPoint x: 1243, endPoint y: 293, distance: 634.3
click at [1243, 293] on div "Conversation Limit Approaching You are nearing the message limit for this conve…" at bounding box center [909, 372] width 1316 height 744
copy code "Lor-ips,Dolorsit AME,CON ad el seddoei Temporin U3,Labore etd ma aliquaenima mi…"
click at [1268, 403] on div "Conversation Limit Approaching You are nearing the message limit for this conve…" at bounding box center [909, 372] width 1316 height 744
